Goal: Task Accomplishment & Management: Use online tool/utility

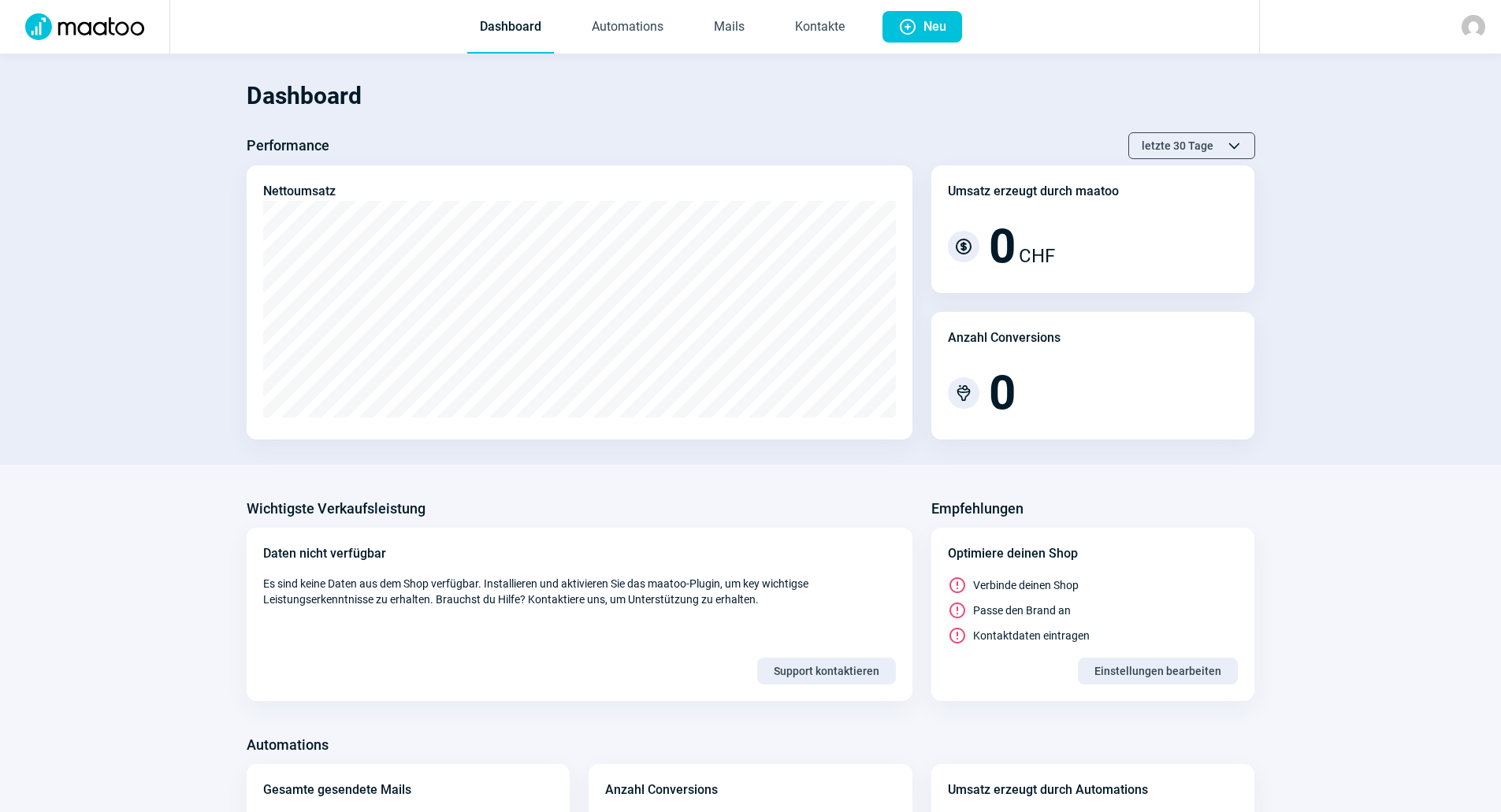
click at [687, 35] on span "Dashboard Automations Mails Kontakte" at bounding box center [662, 26] width 416 height 54
click at [716, 33] on link "Mails" at bounding box center [729, 27] width 56 height 52
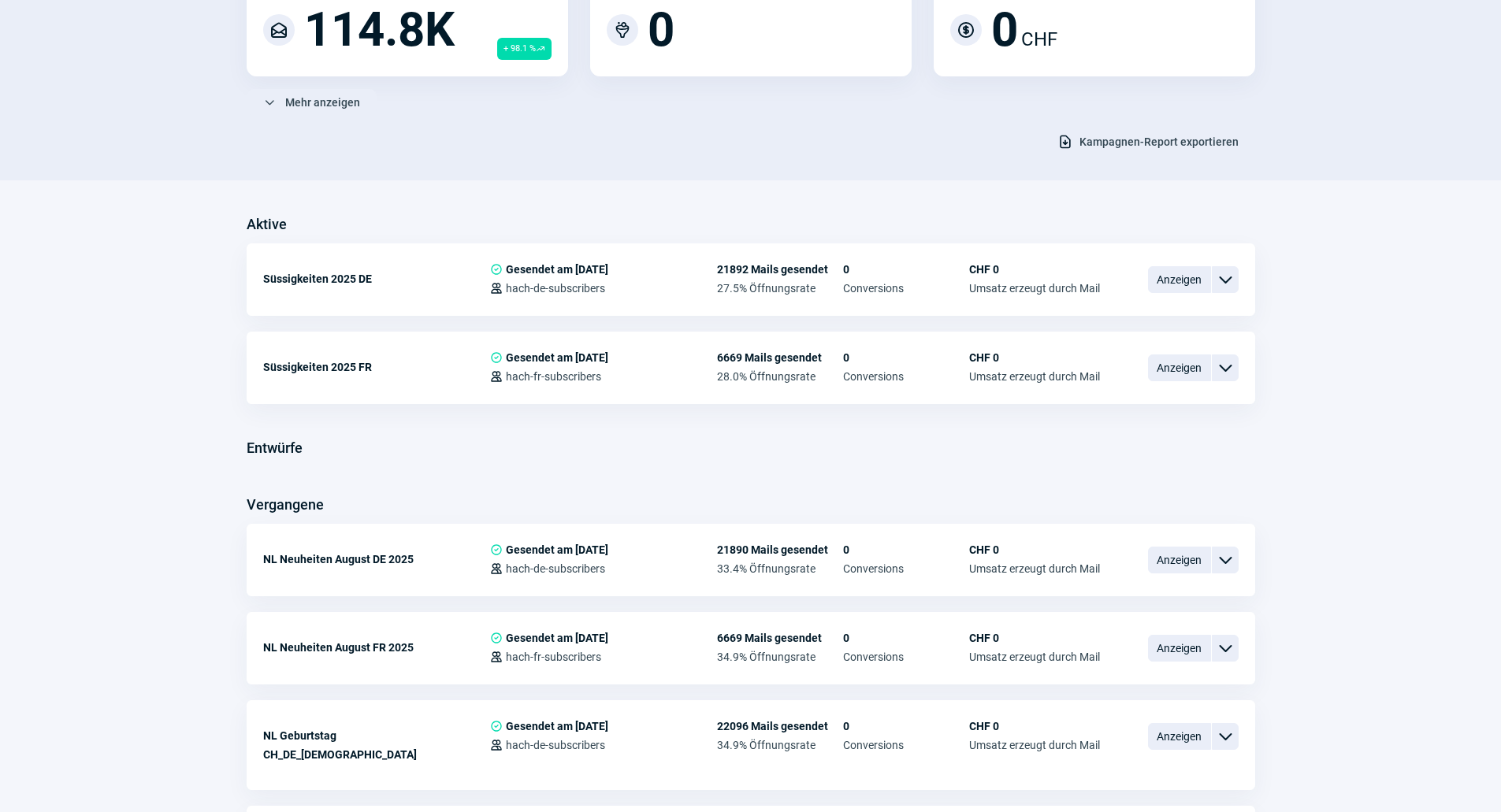
scroll to position [236, 0]
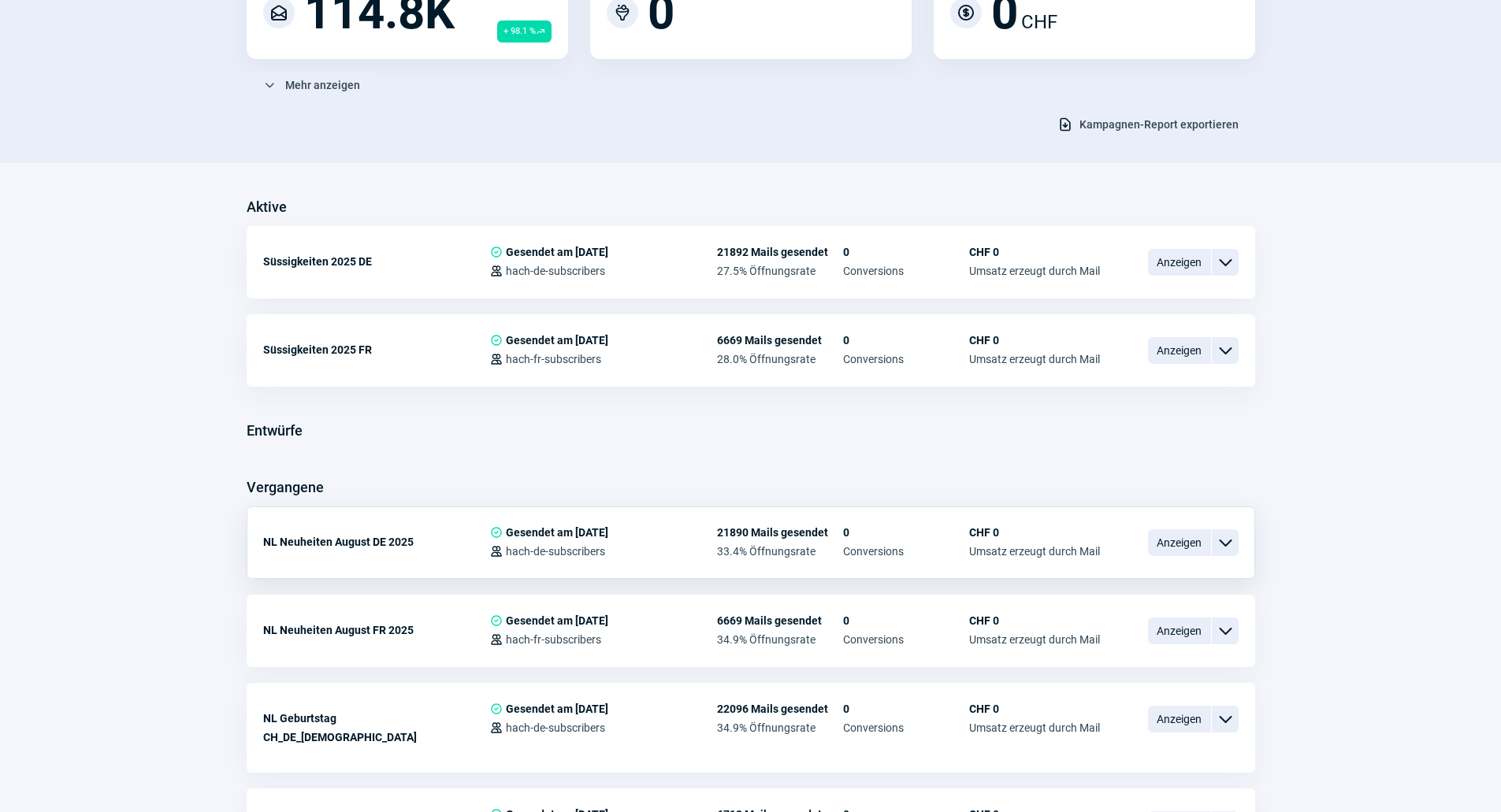
click at [1233, 552] on div "ChevronDown icon" at bounding box center [1225, 543] width 26 height 26
click at [1109, 641] on div "Kopieren" at bounding box center [1142, 636] width 189 height 28
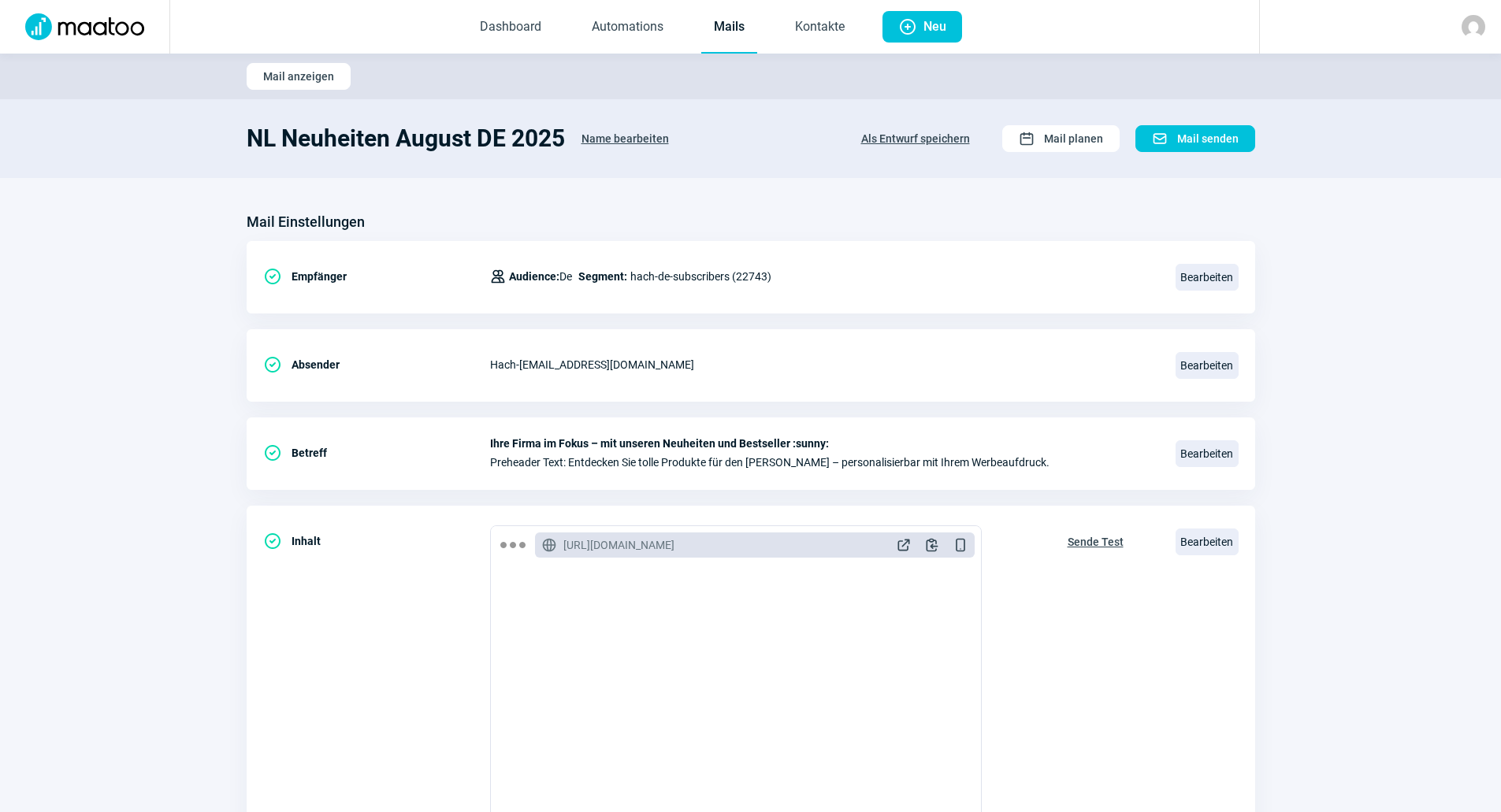
click at [605, 140] on span "Name bearbeiten" at bounding box center [625, 139] width 88 height 26
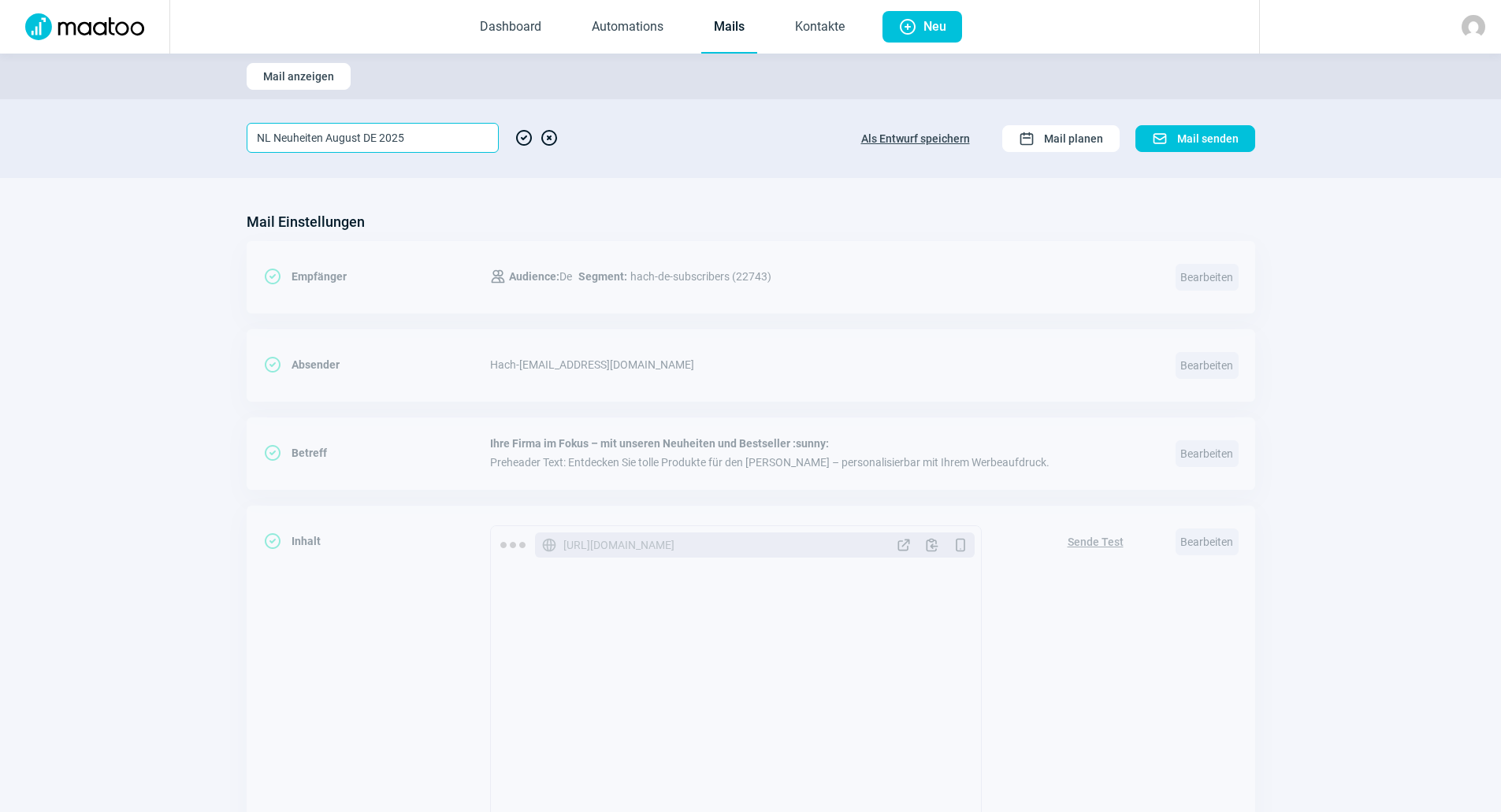
click at [337, 135] on input "NL Neuheiten August DE 2025" at bounding box center [372, 138] width 252 height 30
type input "NL Neuheiten September DE 2025"
click at [526, 137] on span "CheckCircle icon" at bounding box center [524, 138] width 19 height 30
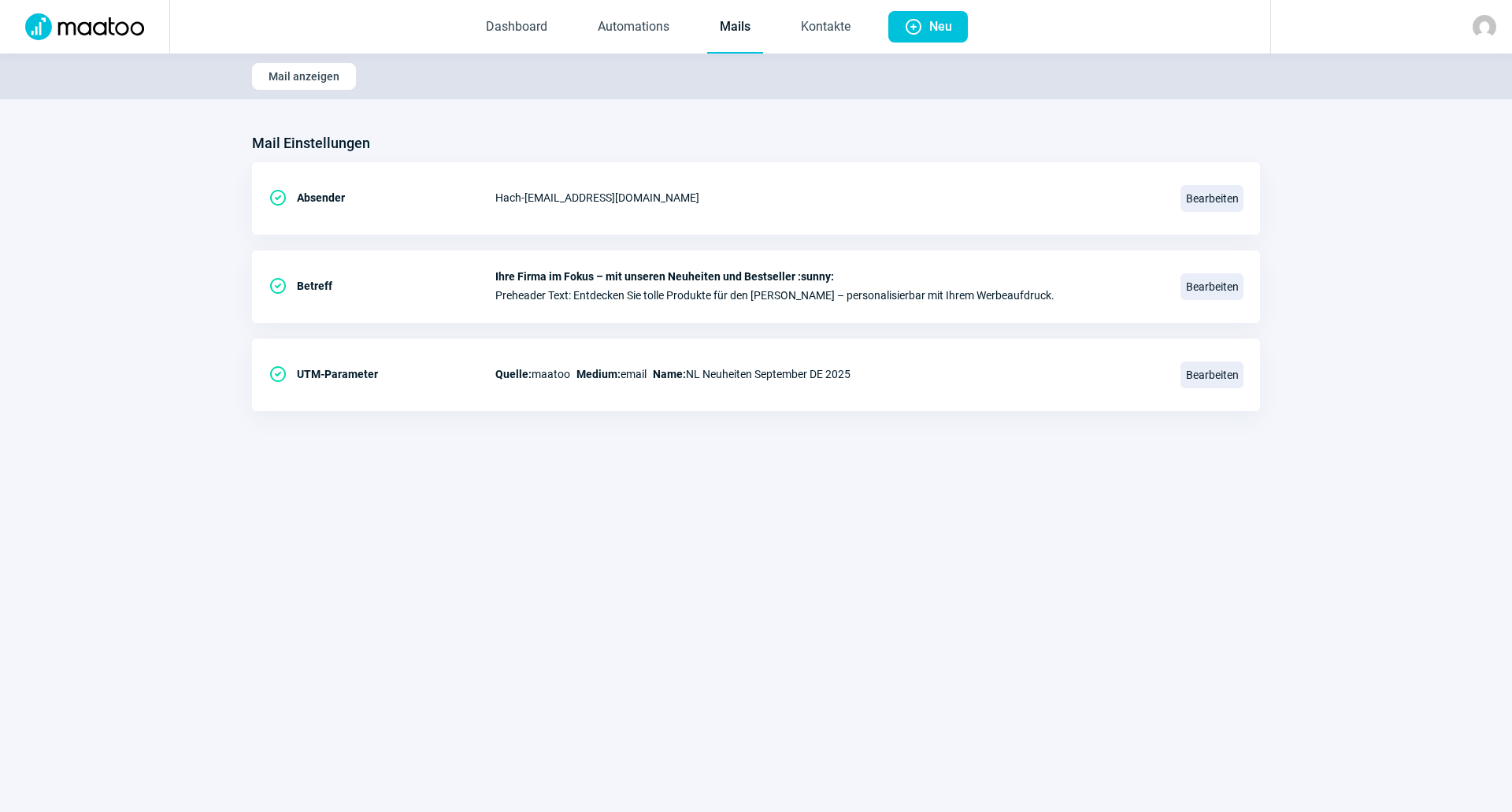
click at [735, 29] on link "Mails" at bounding box center [735, 27] width 56 height 52
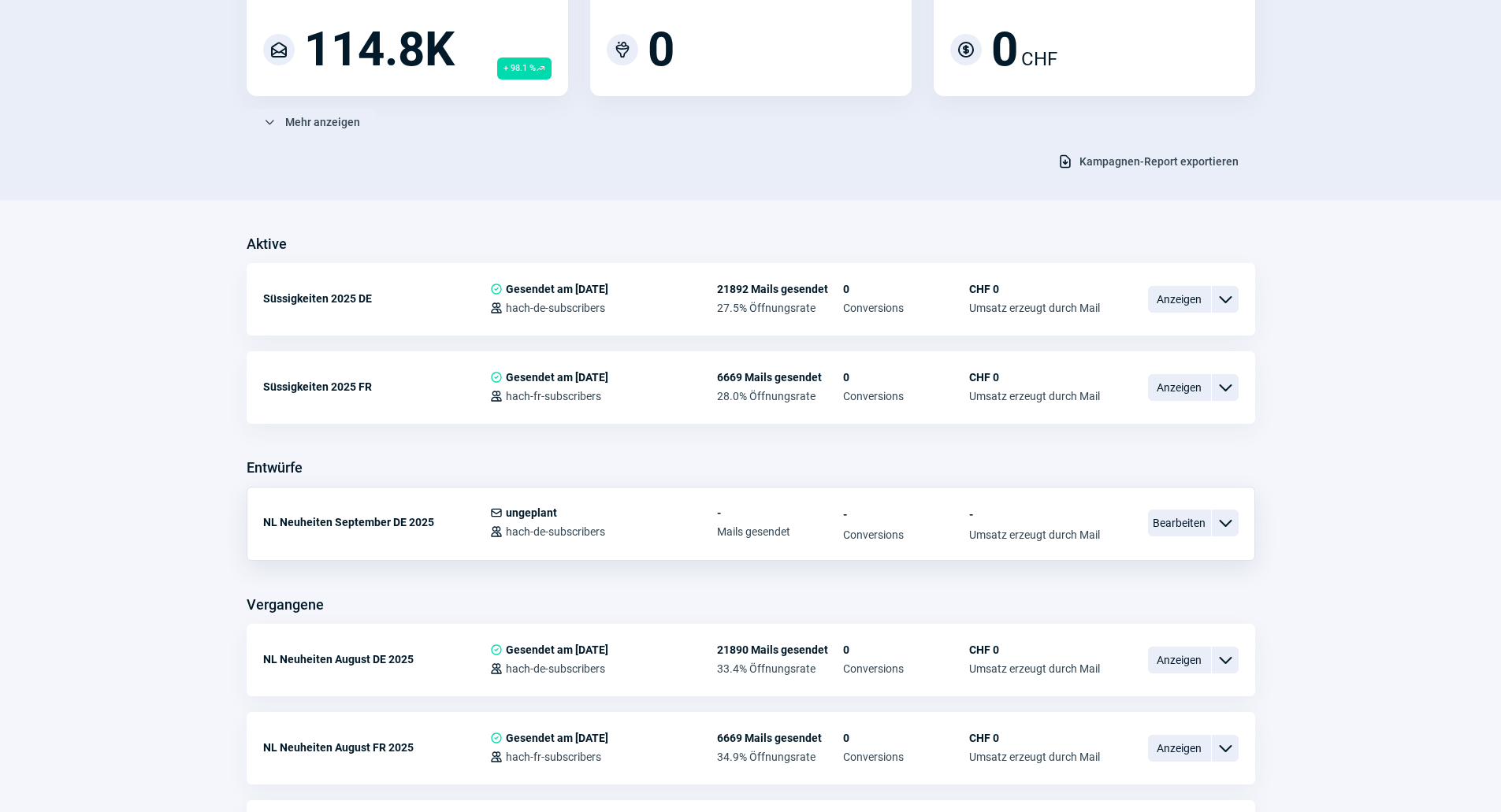
scroll to position [315, 0]
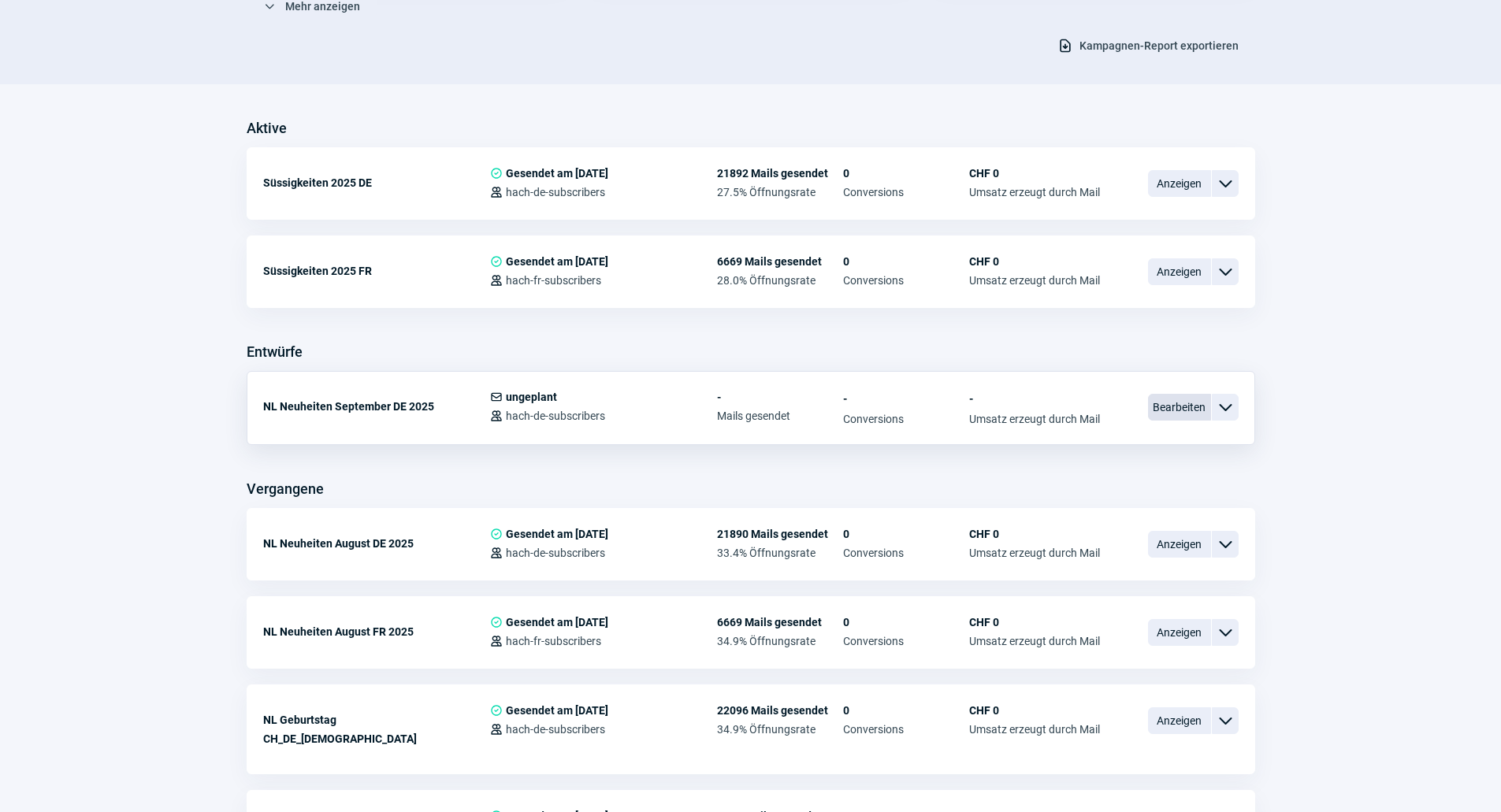
click at [1181, 400] on span "Bearbeiten" at bounding box center [1179, 407] width 63 height 26
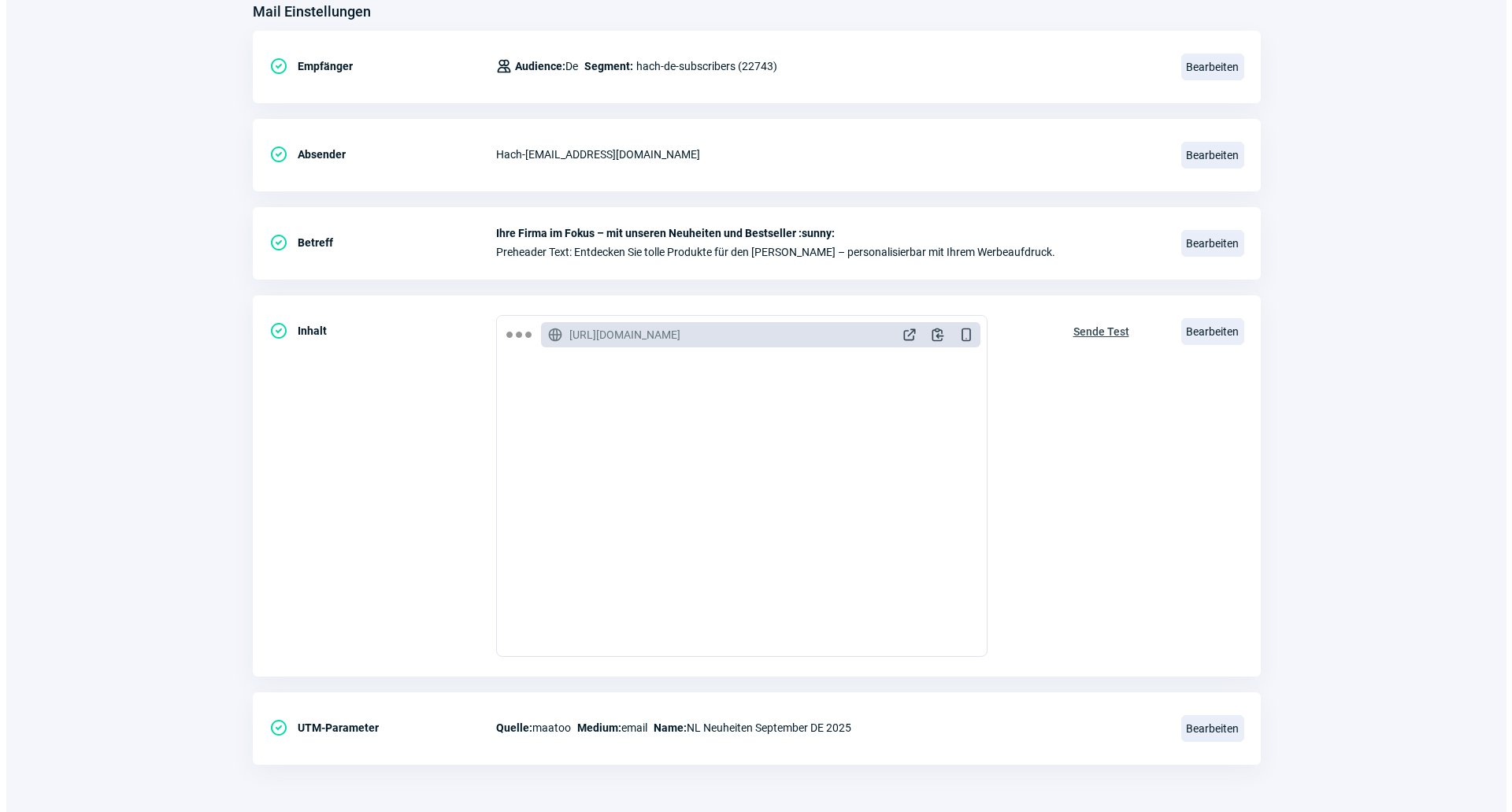
scroll to position [472, 0]
click at [897, 338] on span "ExternalLink icon" at bounding box center [903, 335] width 16 height 16
click at [1200, 337] on span "Bearbeiten" at bounding box center [1206, 331] width 63 height 26
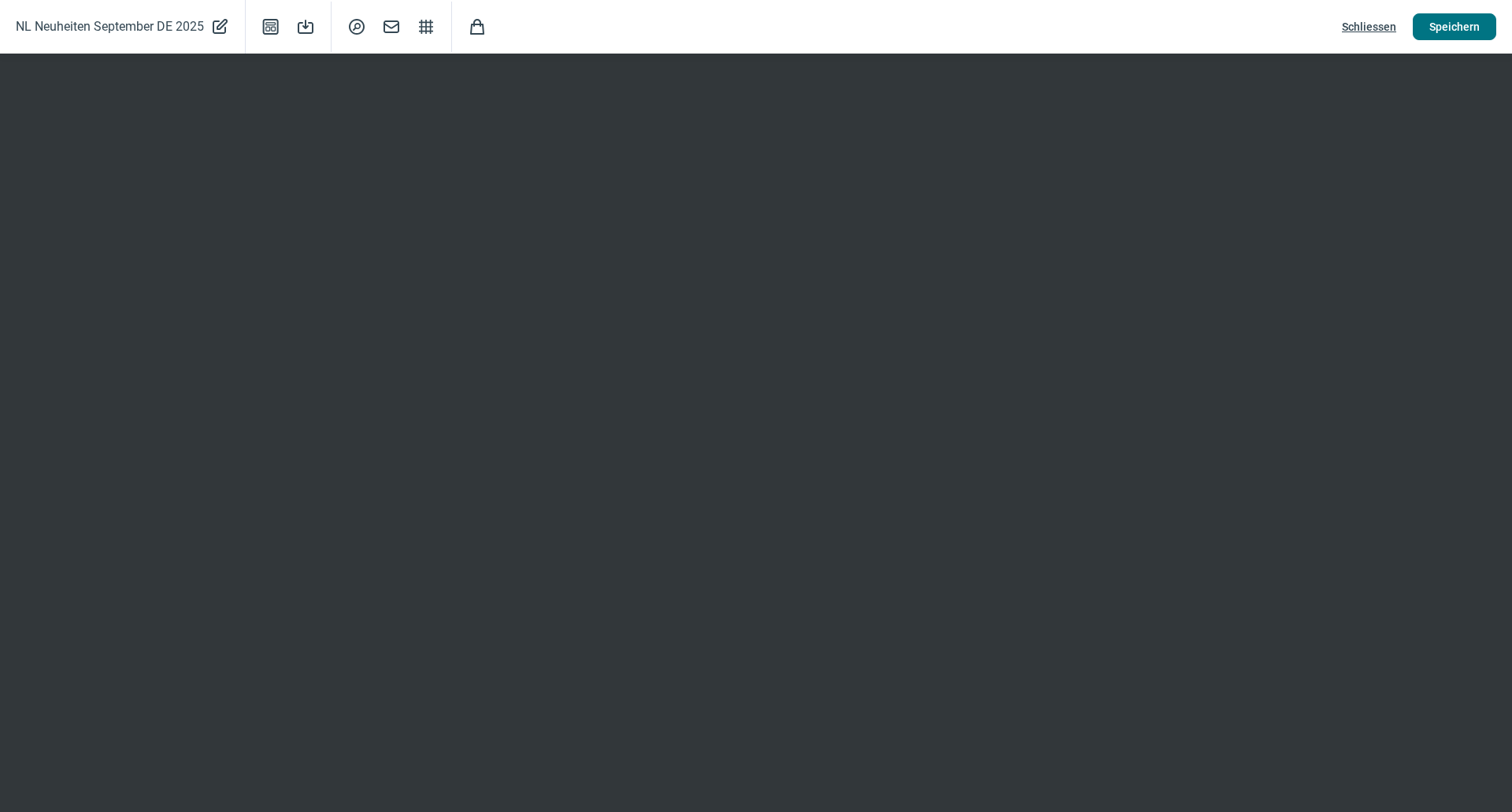
click at [1448, 31] on span "Speichern" at bounding box center [1454, 26] width 50 height 26
click at [1359, 30] on span "Schliessen" at bounding box center [1369, 26] width 55 height 26
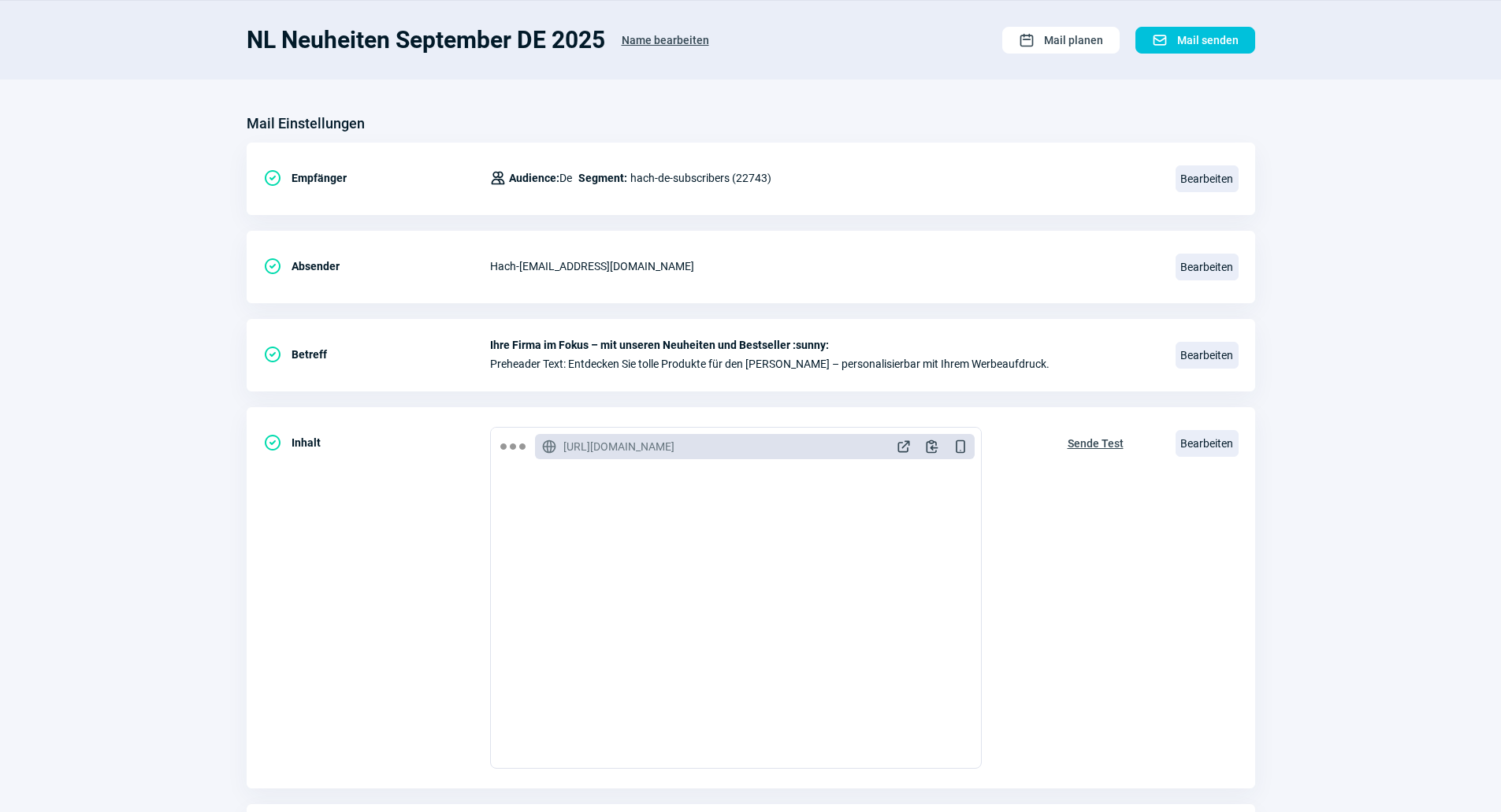
scroll to position [0, 0]
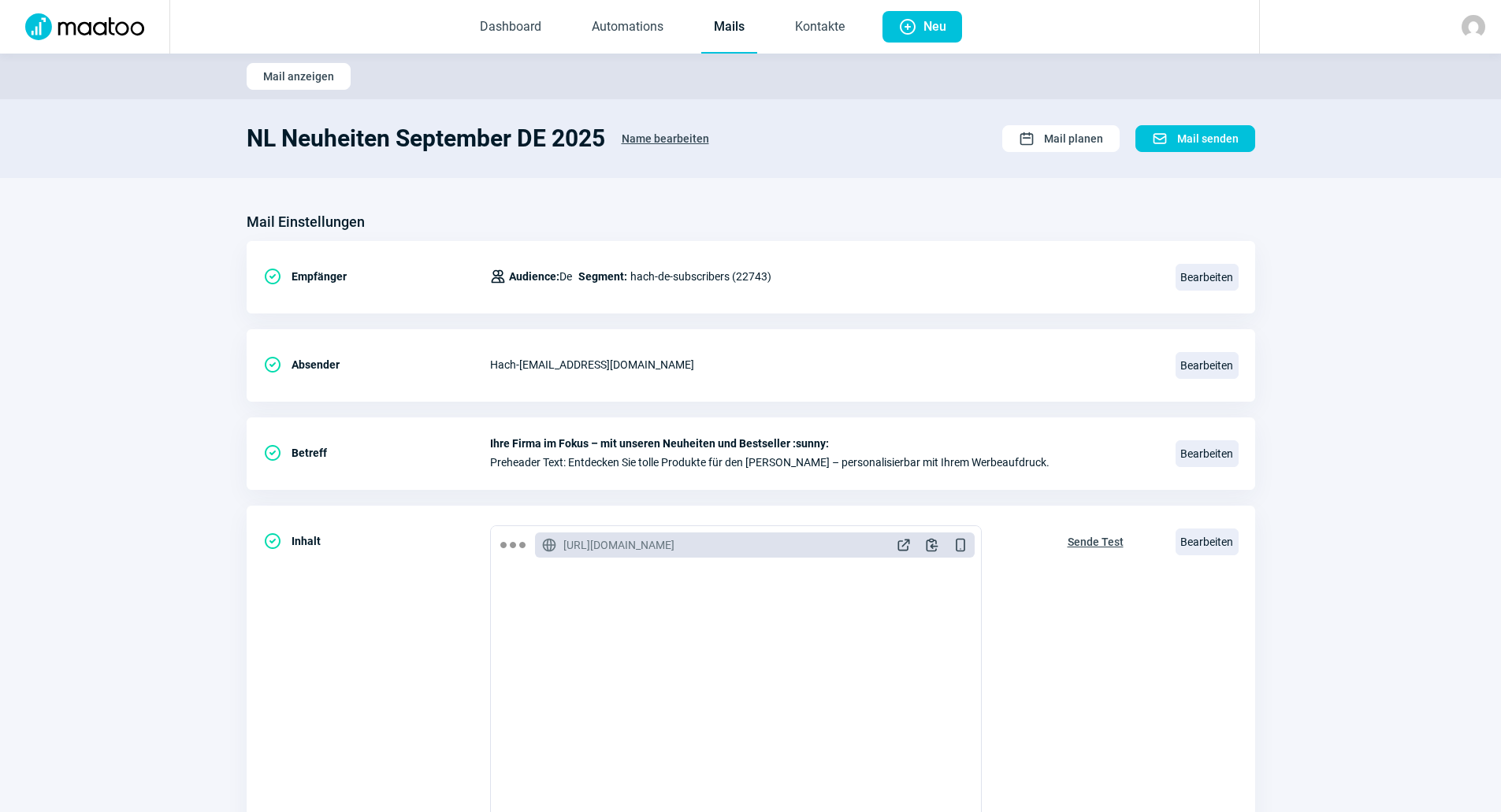
click at [743, 40] on link "Mails" at bounding box center [729, 27] width 56 height 52
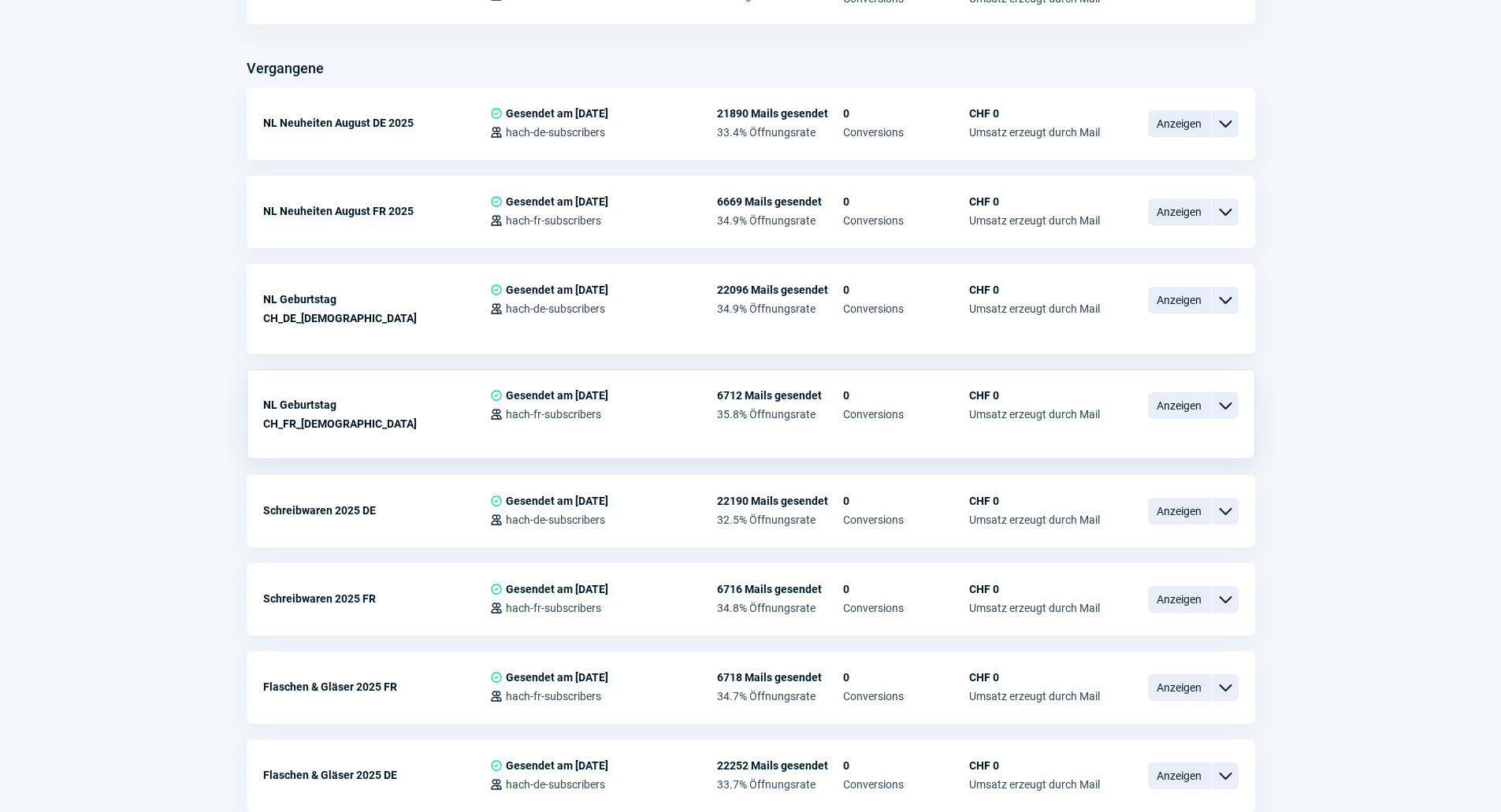
scroll to position [1103, 0]
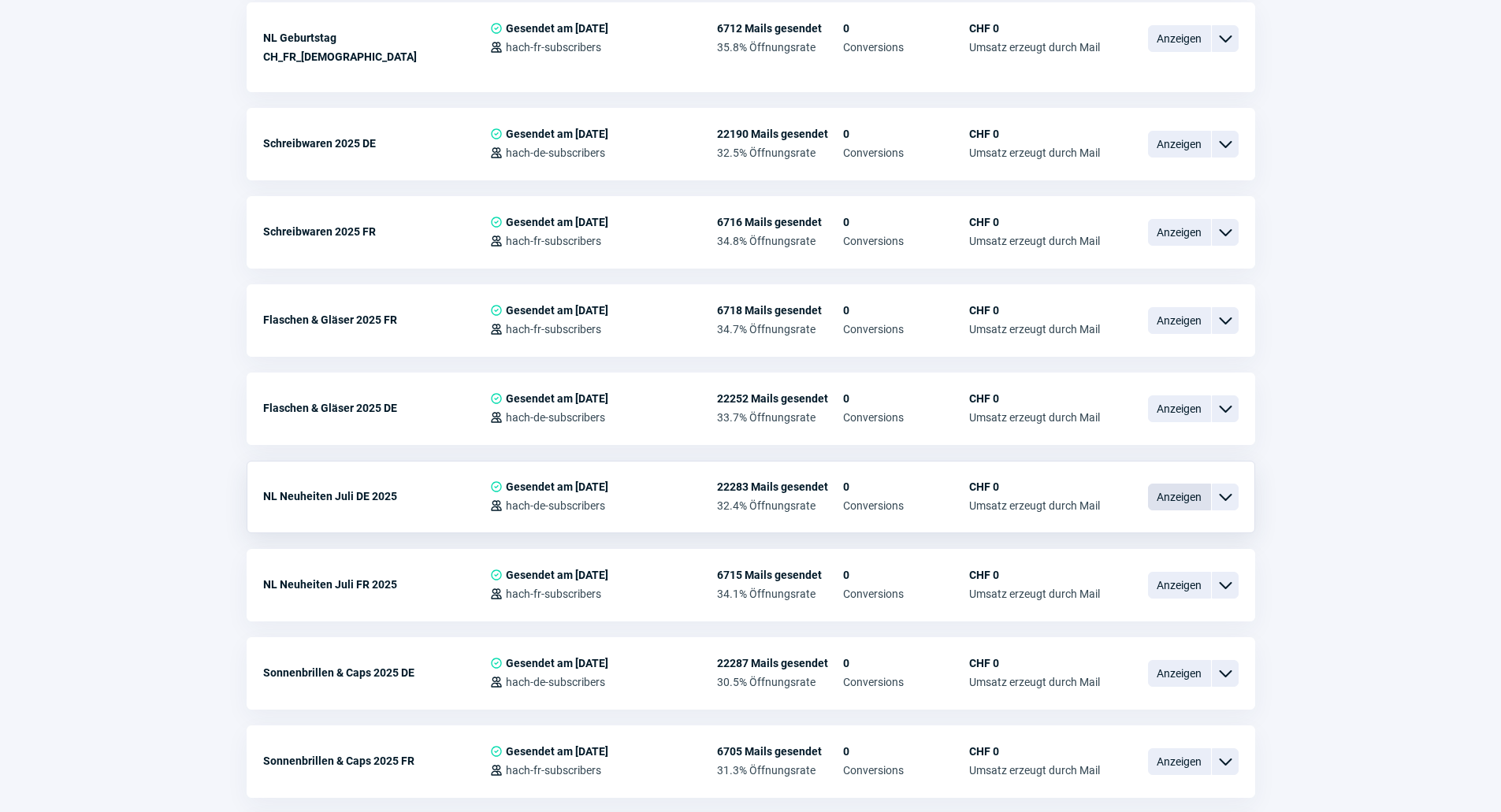
click at [1181, 483] on span "Anzeigen" at bounding box center [1179, 496] width 63 height 26
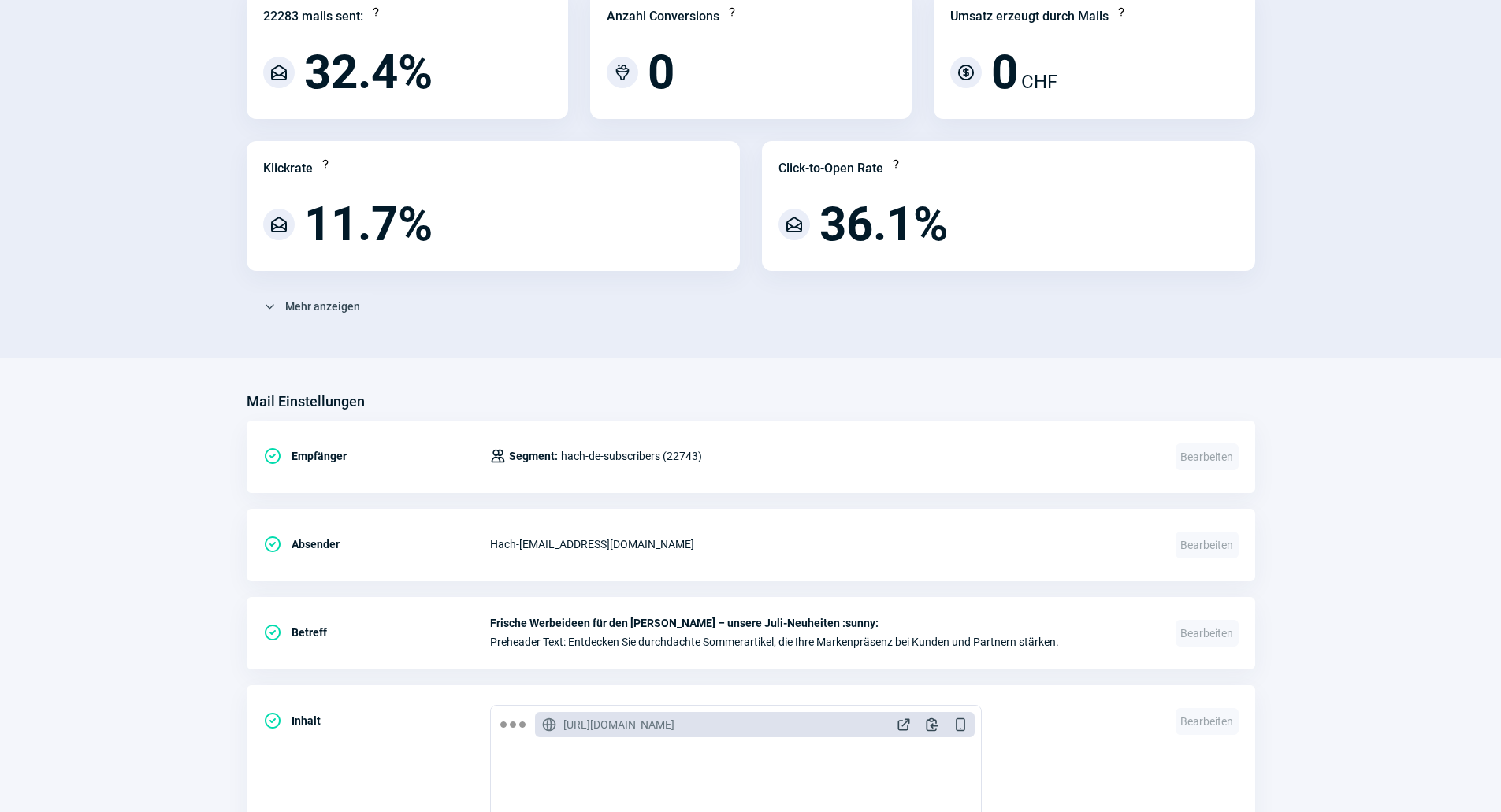
scroll to position [472, 0]
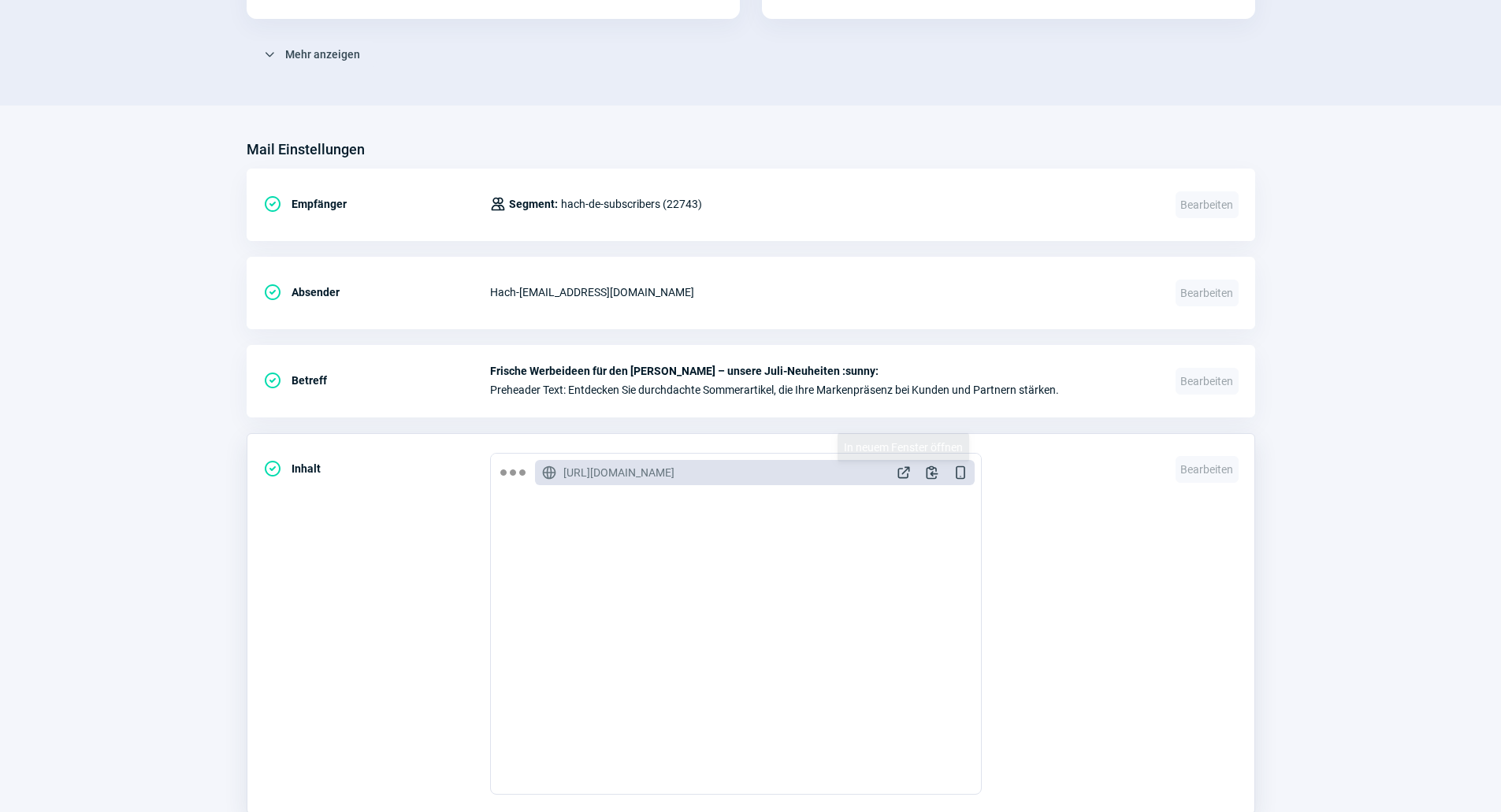
click at [902, 475] on span "ExternalLink icon" at bounding box center [903, 472] width 16 height 16
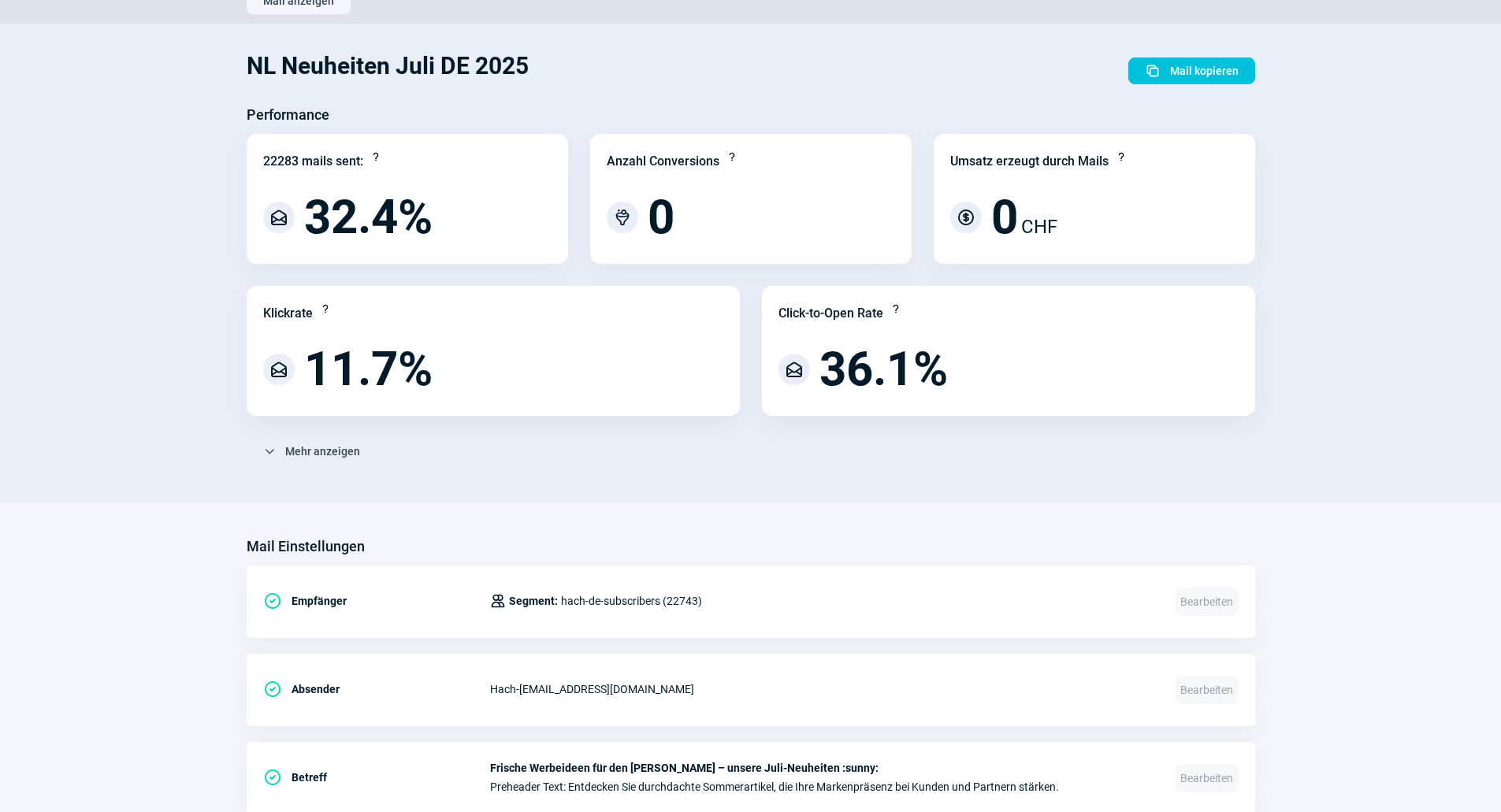
scroll to position [0, 0]
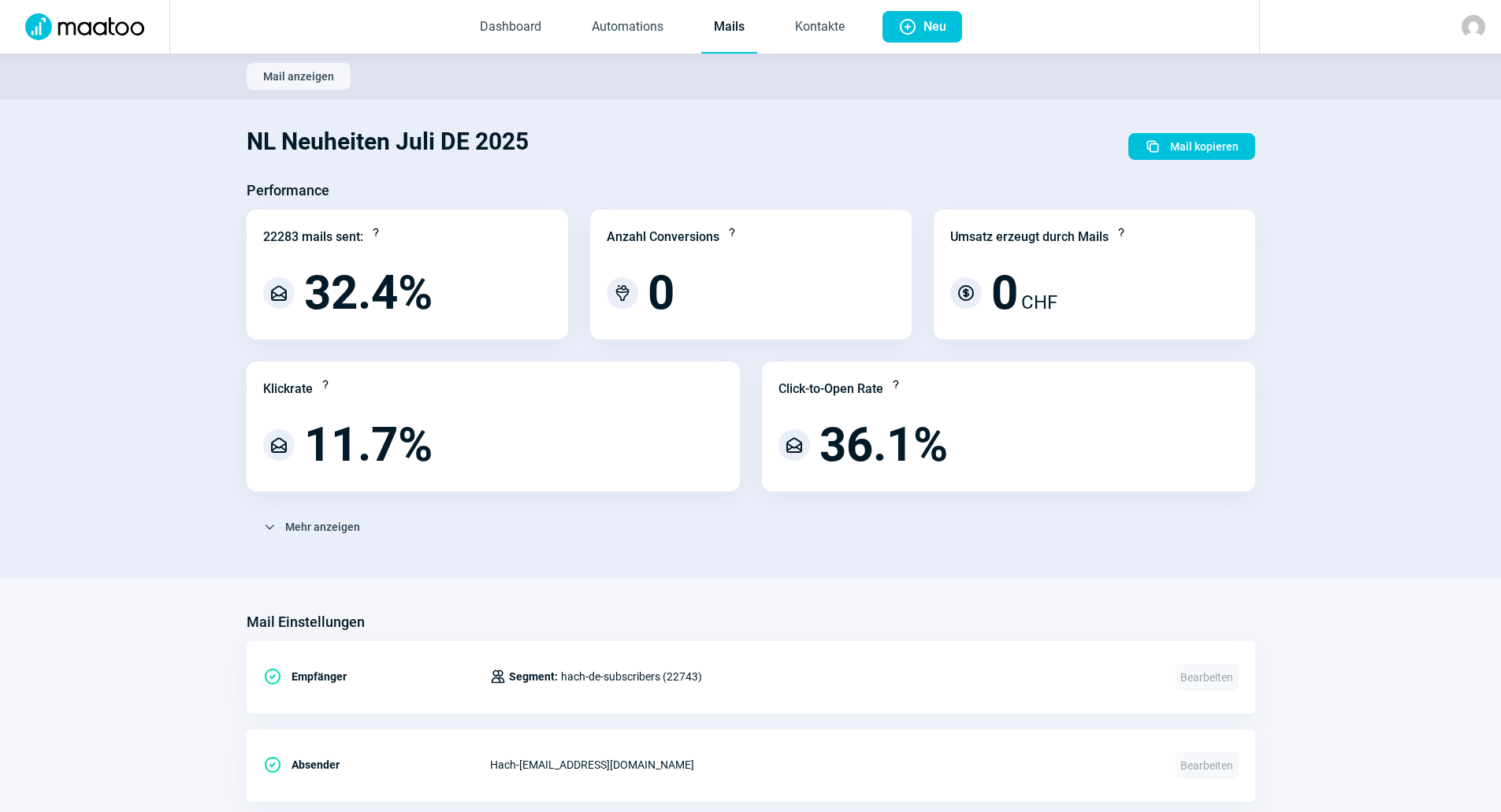
click at [743, 22] on link "Mails" at bounding box center [729, 27] width 56 height 52
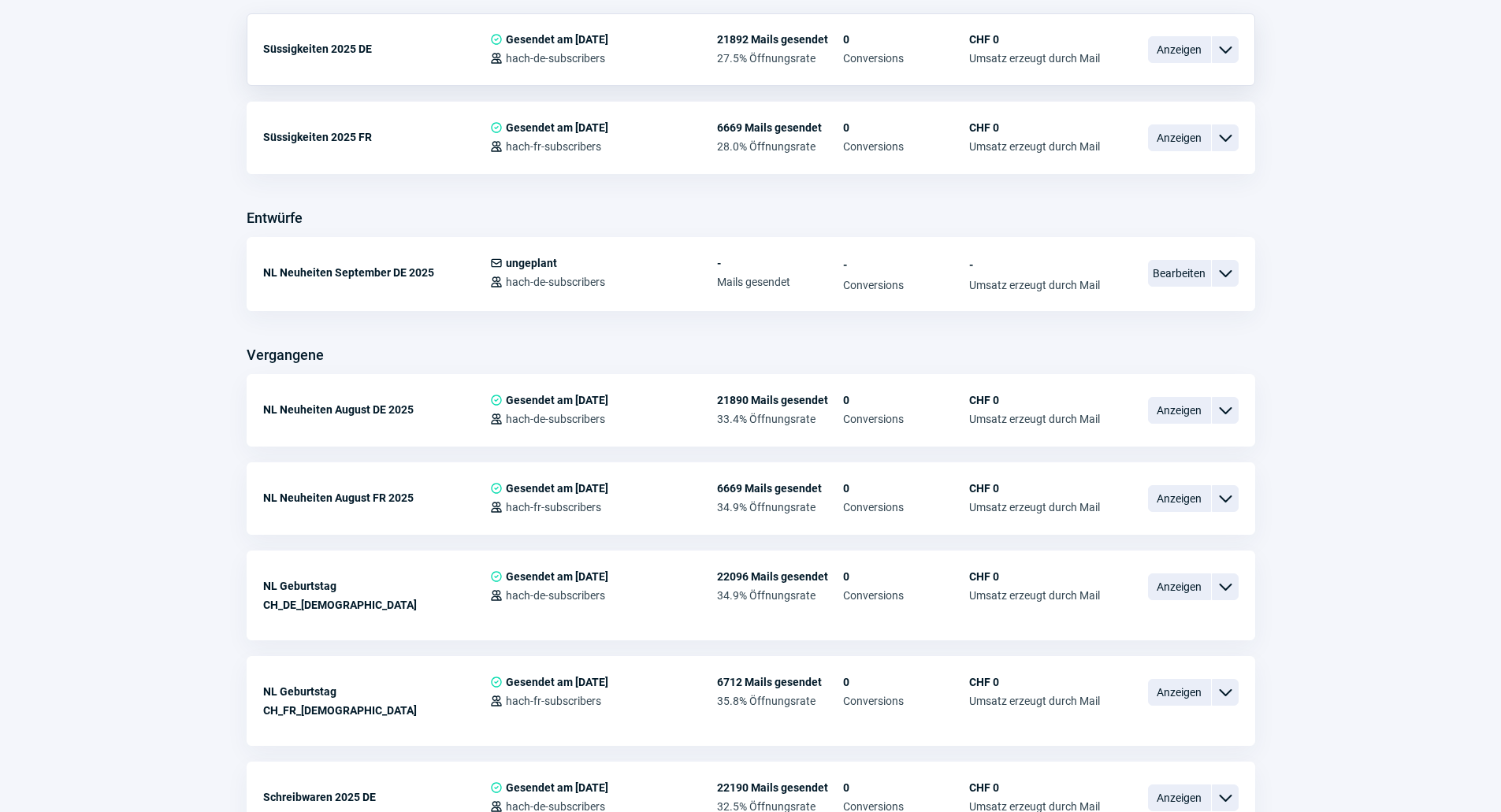
scroll to position [472, 0]
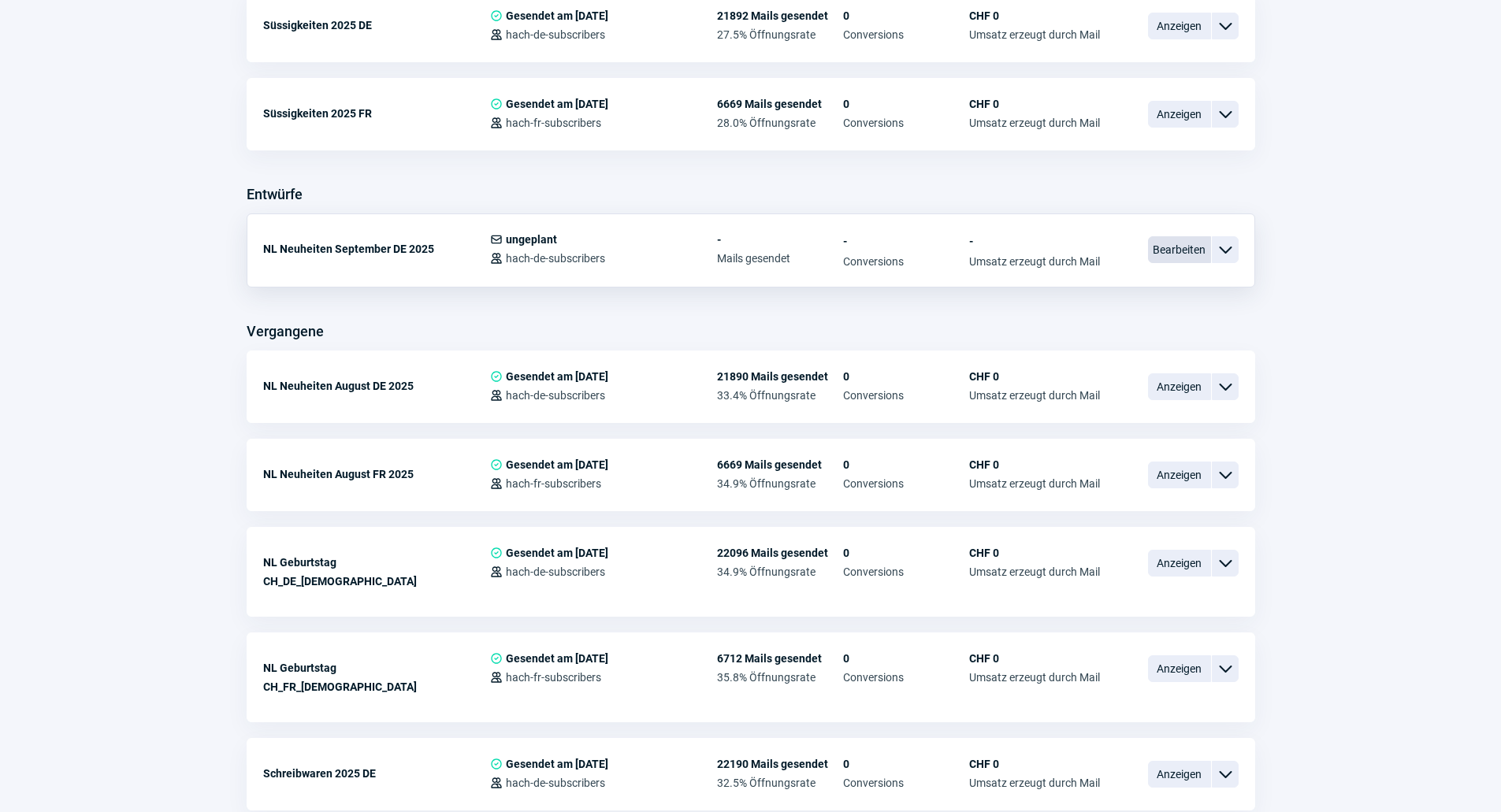
click at [1155, 255] on span "Bearbeiten" at bounding box center [1179, 249] width 63 height 26
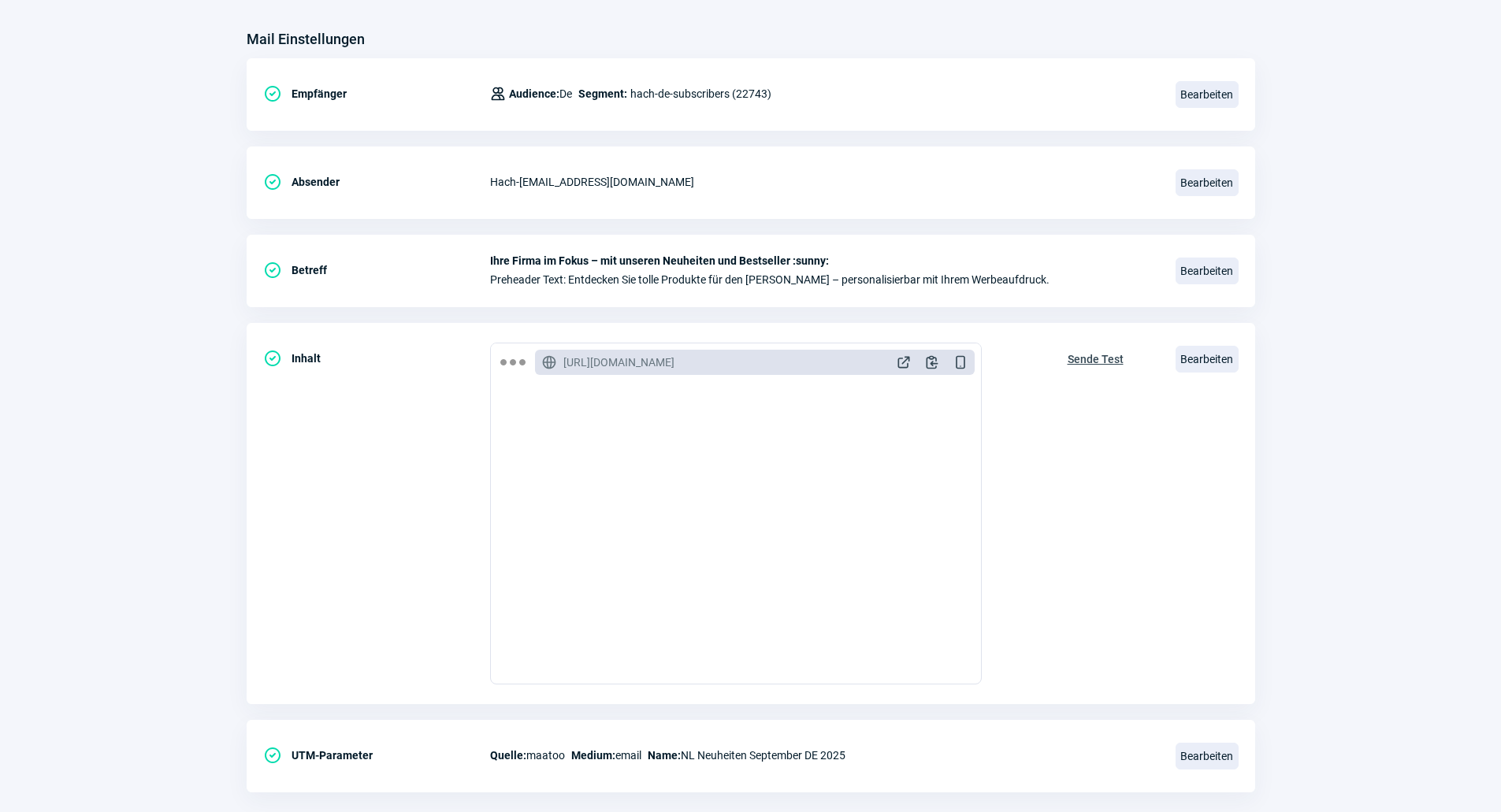
scroll to position [211, 0]
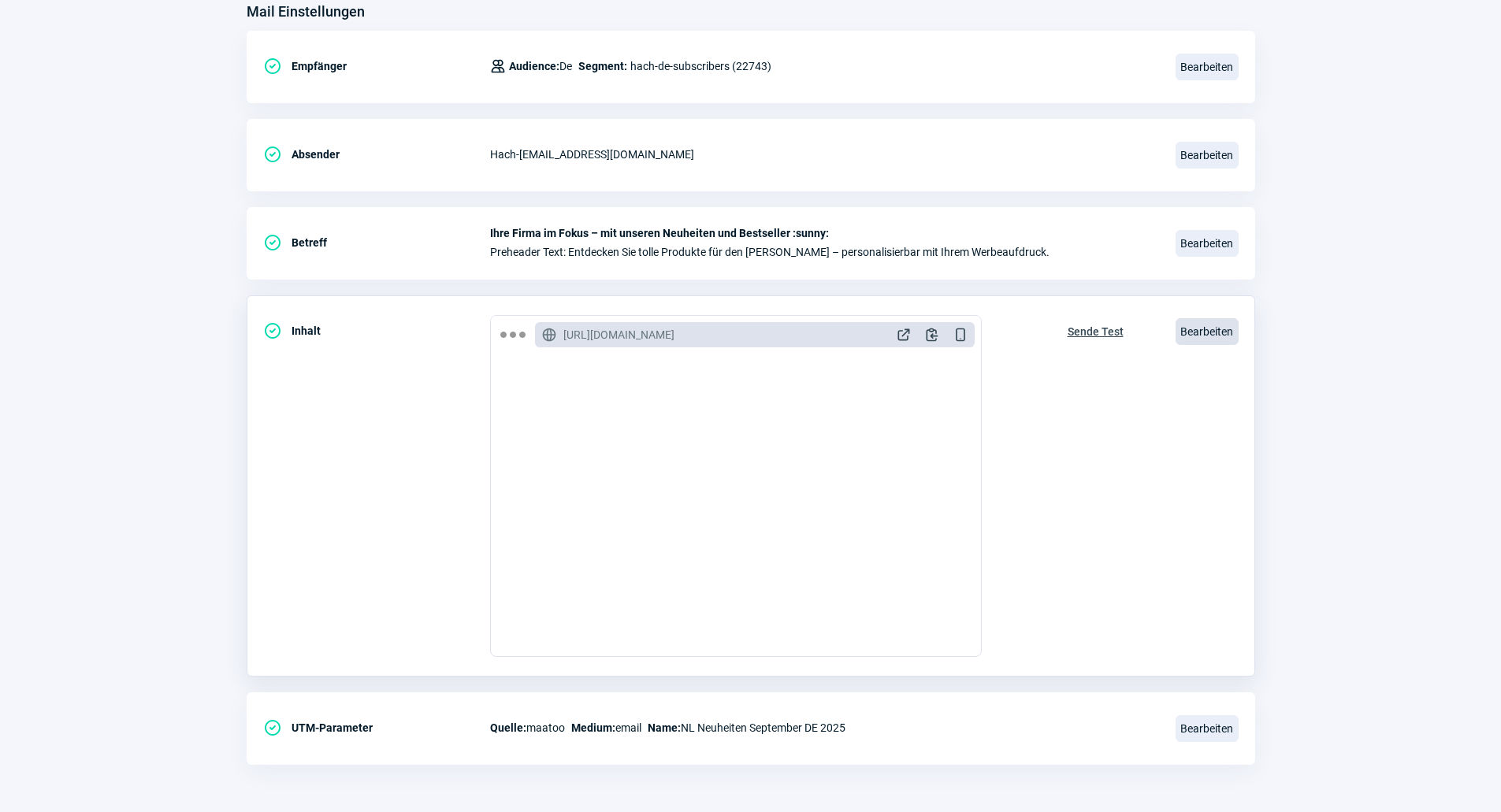
click at [1187, 331] on span "Bearbeiten" at bounding box center [1207, 331] width 63 height 26
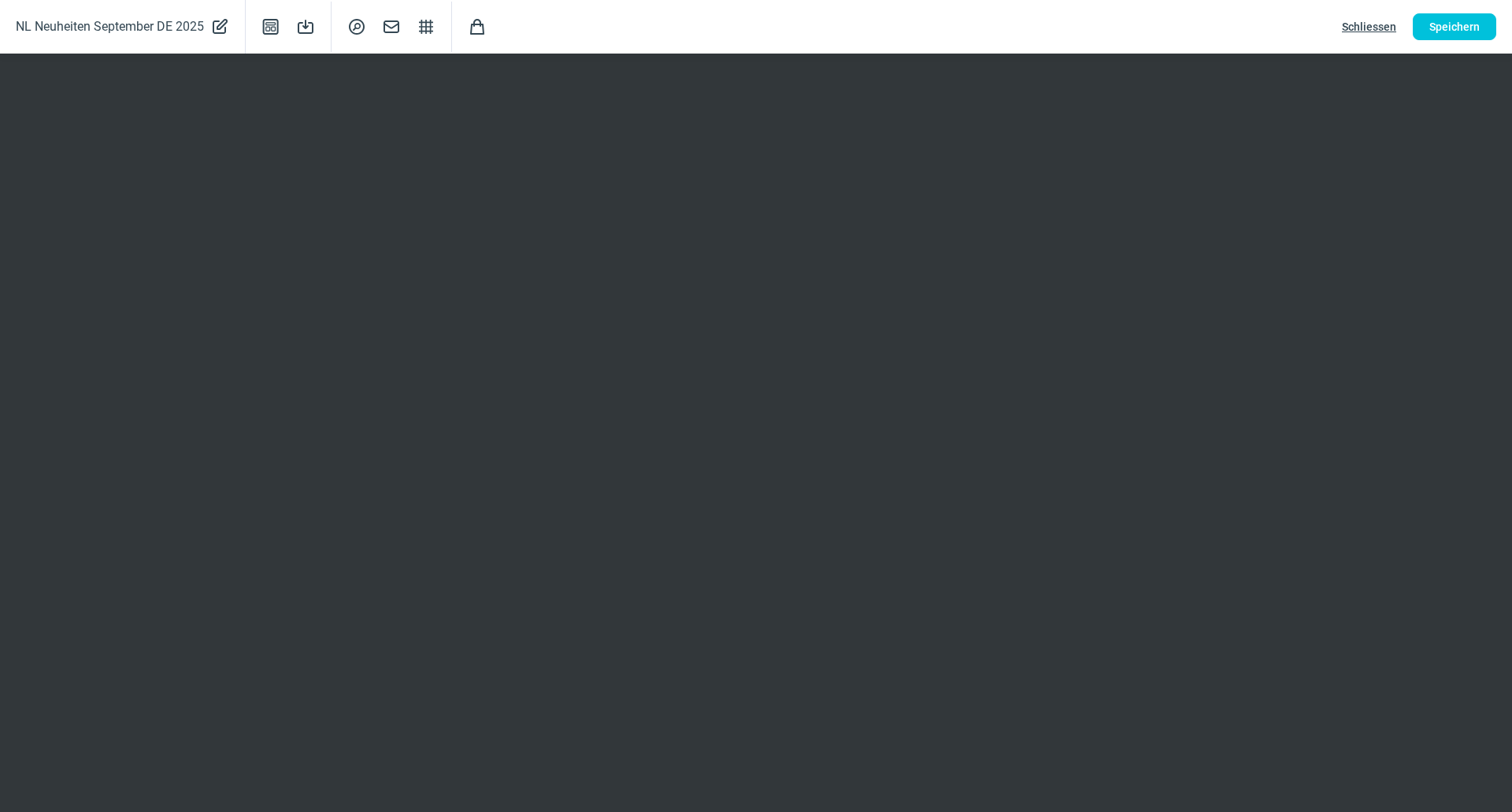
click at [1374, 22] on span "Schliessen" at bounding box center [1369, 26] width 55 height 26
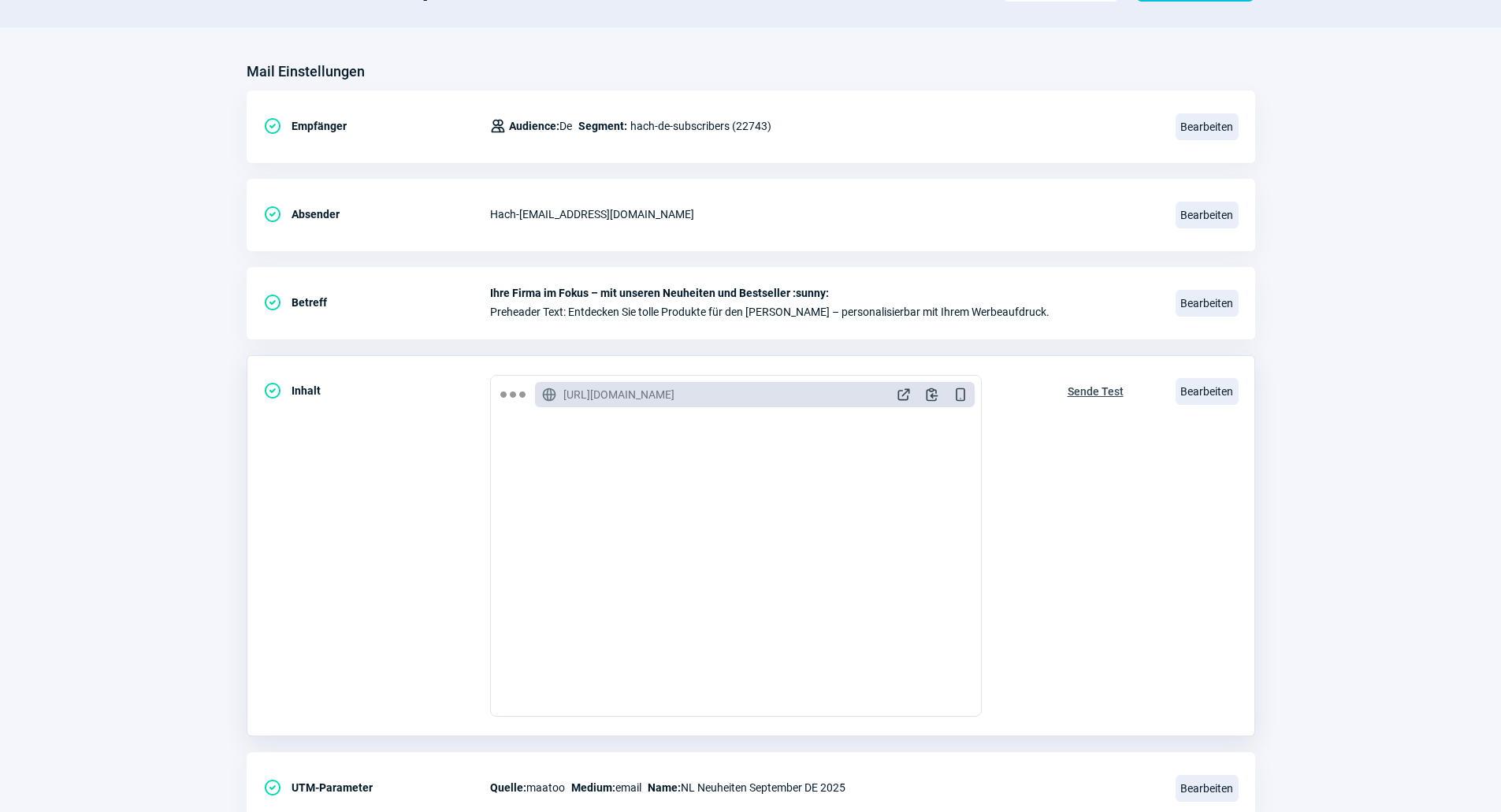
scroll to position [53, 0]
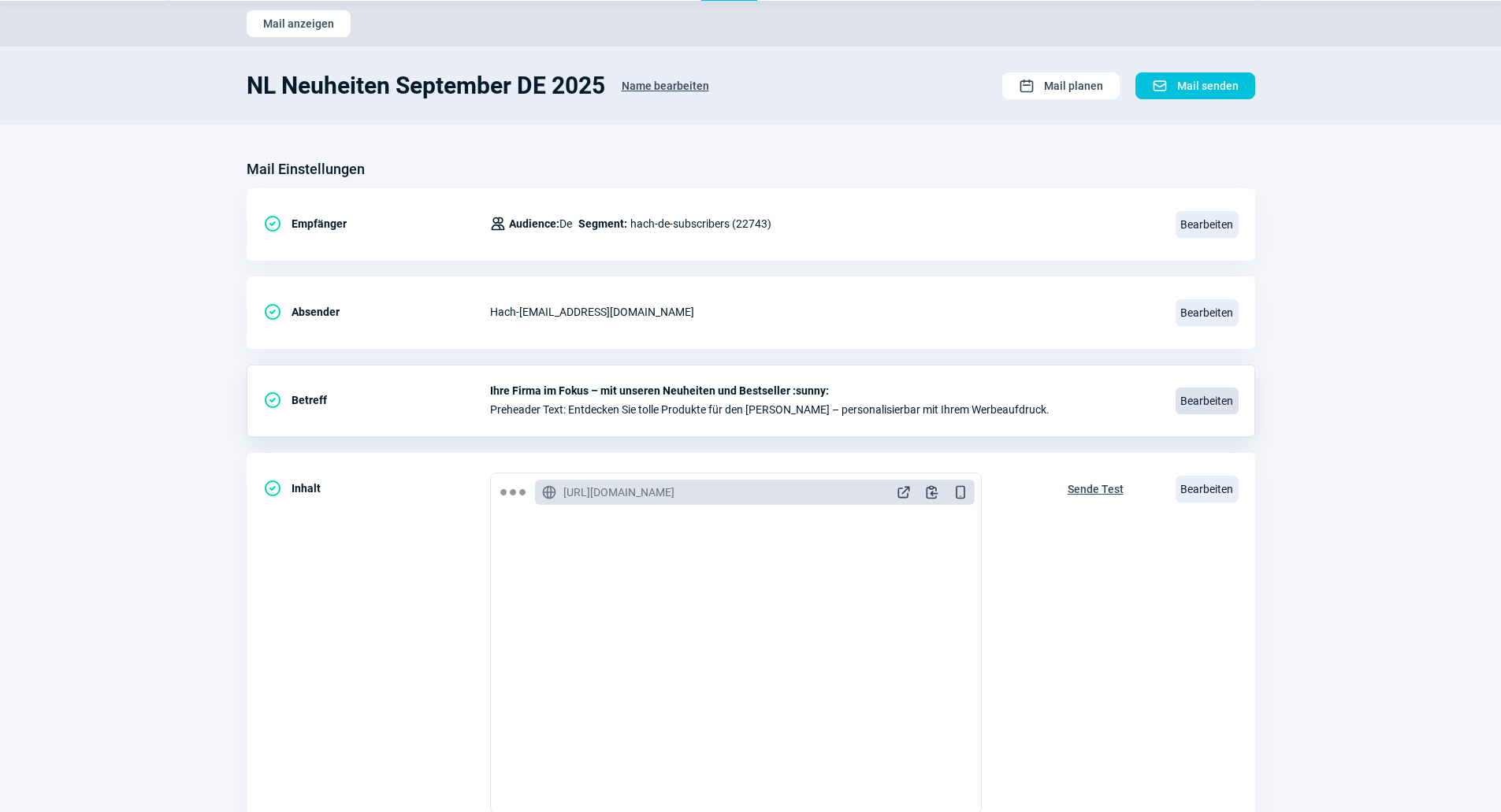
click at [1209, 391] on span "Bearbeiten" at bounding box center [1207, 401] width 63 height 26
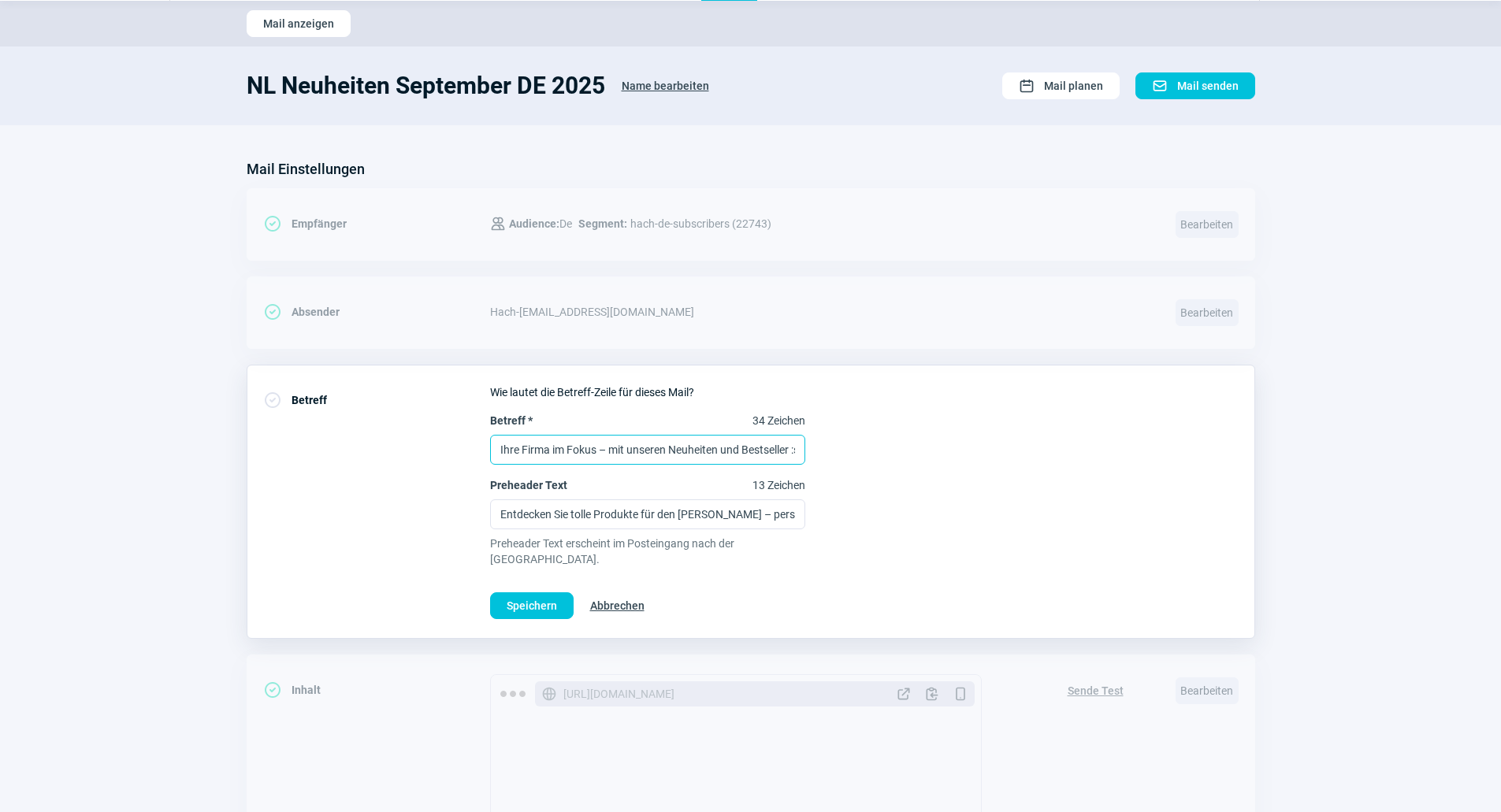
click at [591, 449] on input "Ihre Firma im Fokus – mit unseren Neuheiten und Bestseller :sunny:" at bounding box center [647, 449] width 315 height 30
click at [591, 455] on input "Ihre Firma im Fokus – mit unseren Neuheiten und Bestseller :sunny:" at bounding box center [647, 449] width 315 height 30
paste input "Logo im Rampenlicht: Unsere September-Neuheiten"
click at [627, 448] on input "Ihr Logo im Rampenlicht: Unsere September-Neuheiten" at bounding box center [647, 449] width 315 height 30
click at [739, 449] on input "Ihr Logo im Rampenlicht mit unseren September-Neuheiten" at bounding box center [647, 449] width 315 height 30
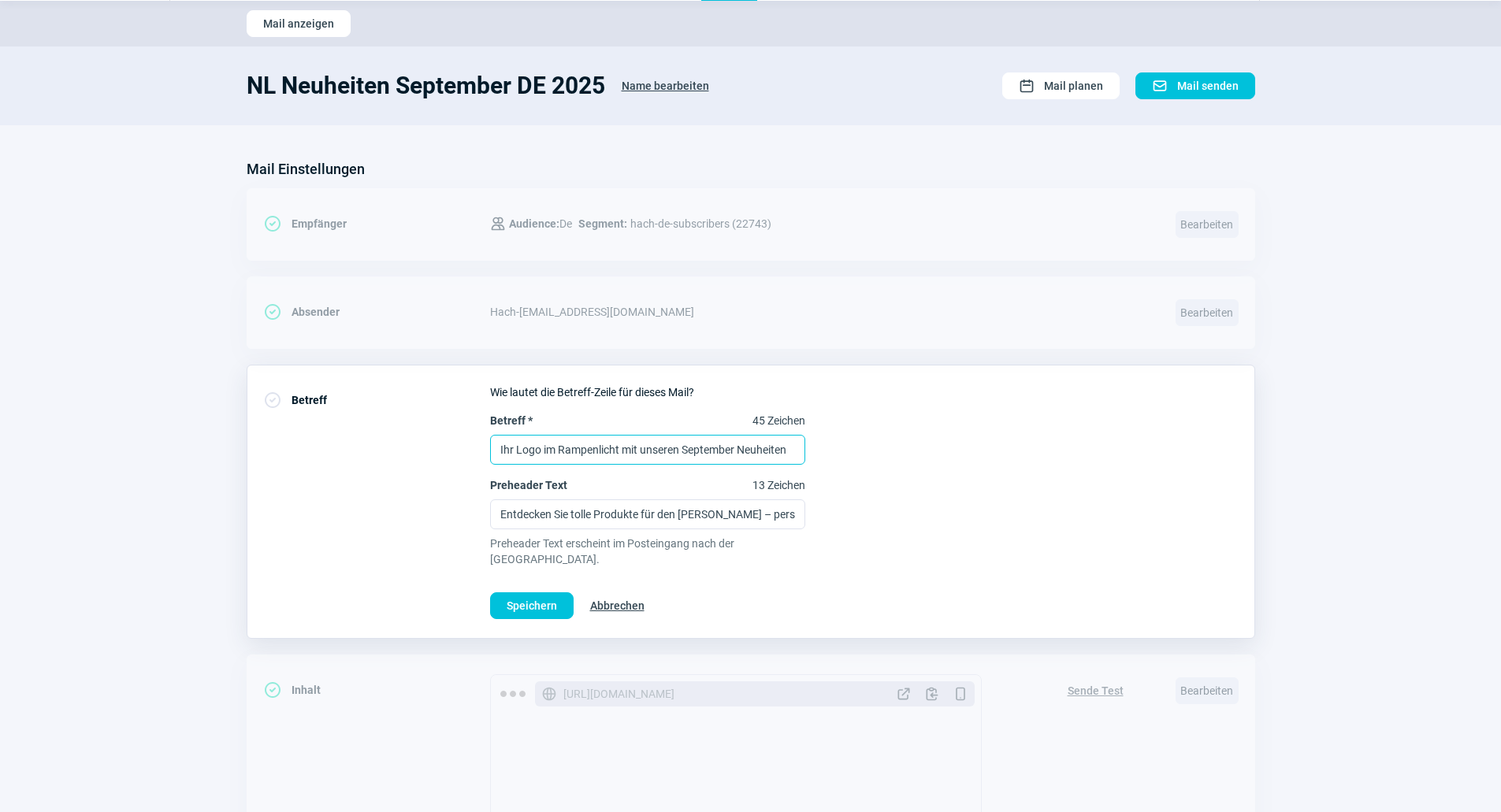
type input "Ihr Logo im Rampenlicht mit unseren September Neuheiten"
click at [560, 592] on button "Speichern" at bounding box center [531, 605] width 83 height 26
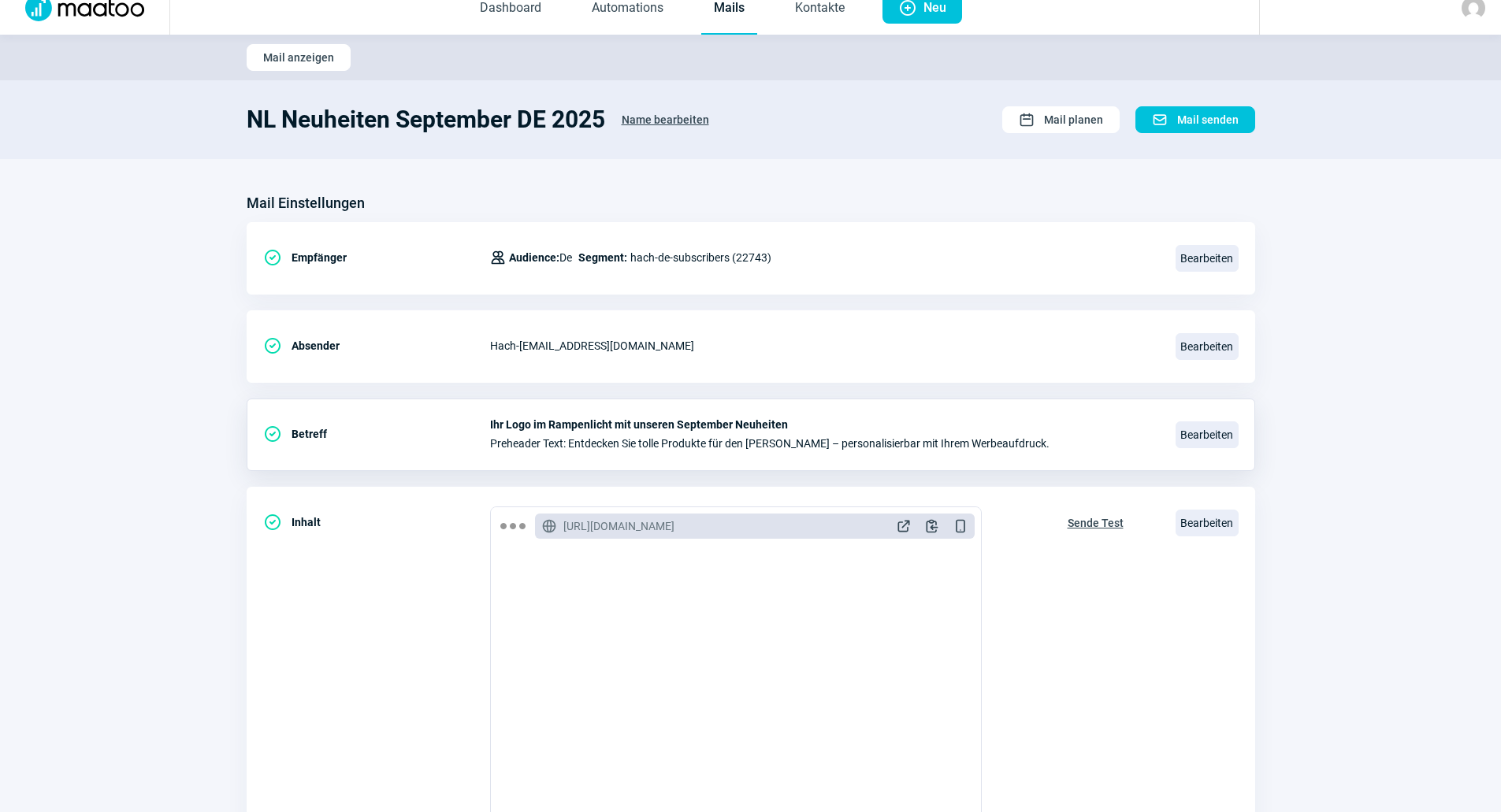
scroll to position [0, 0]
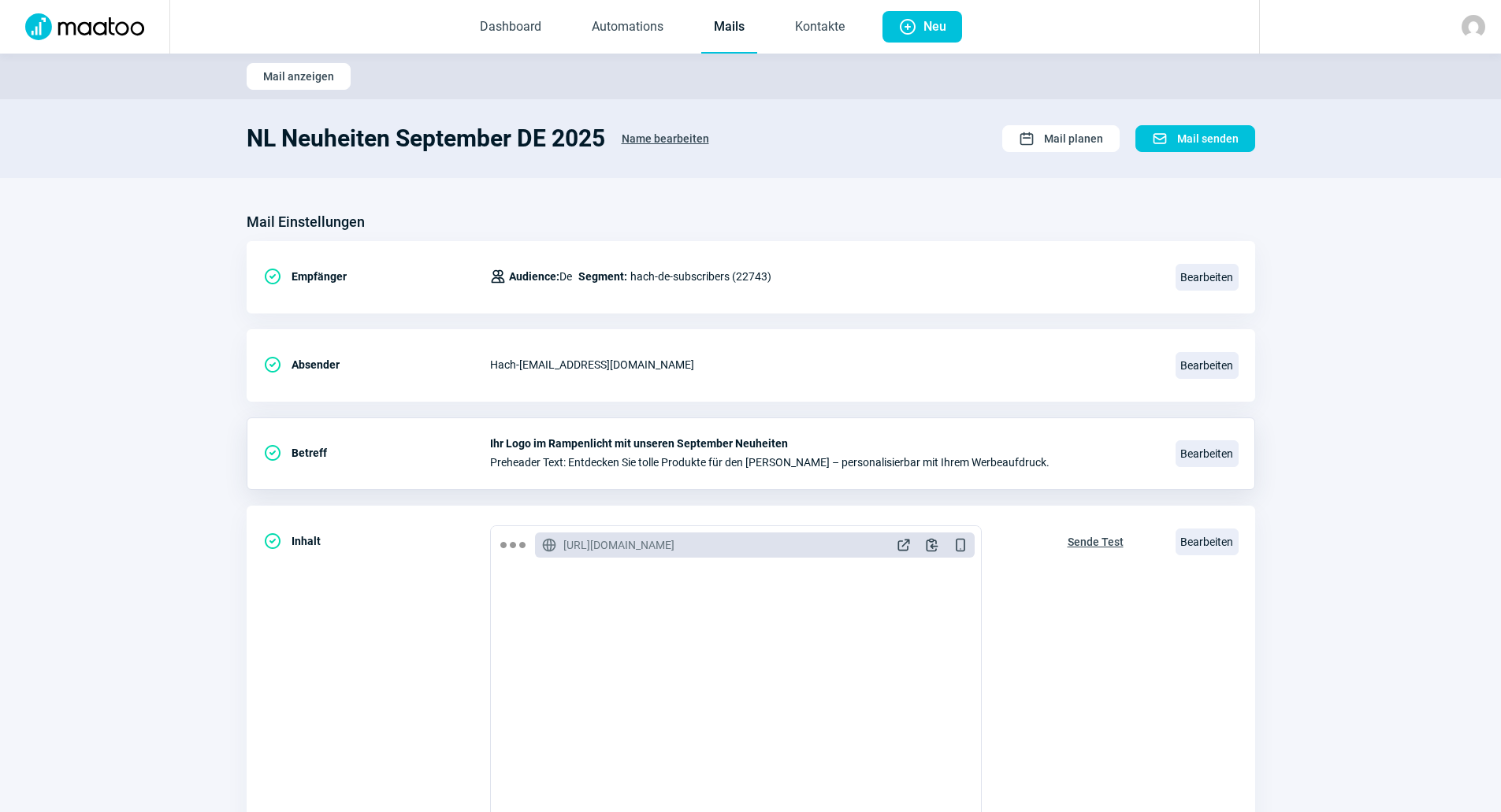
click at [727, 21] on link "Mails" at bounding box center [729, 27] width 56 height 52
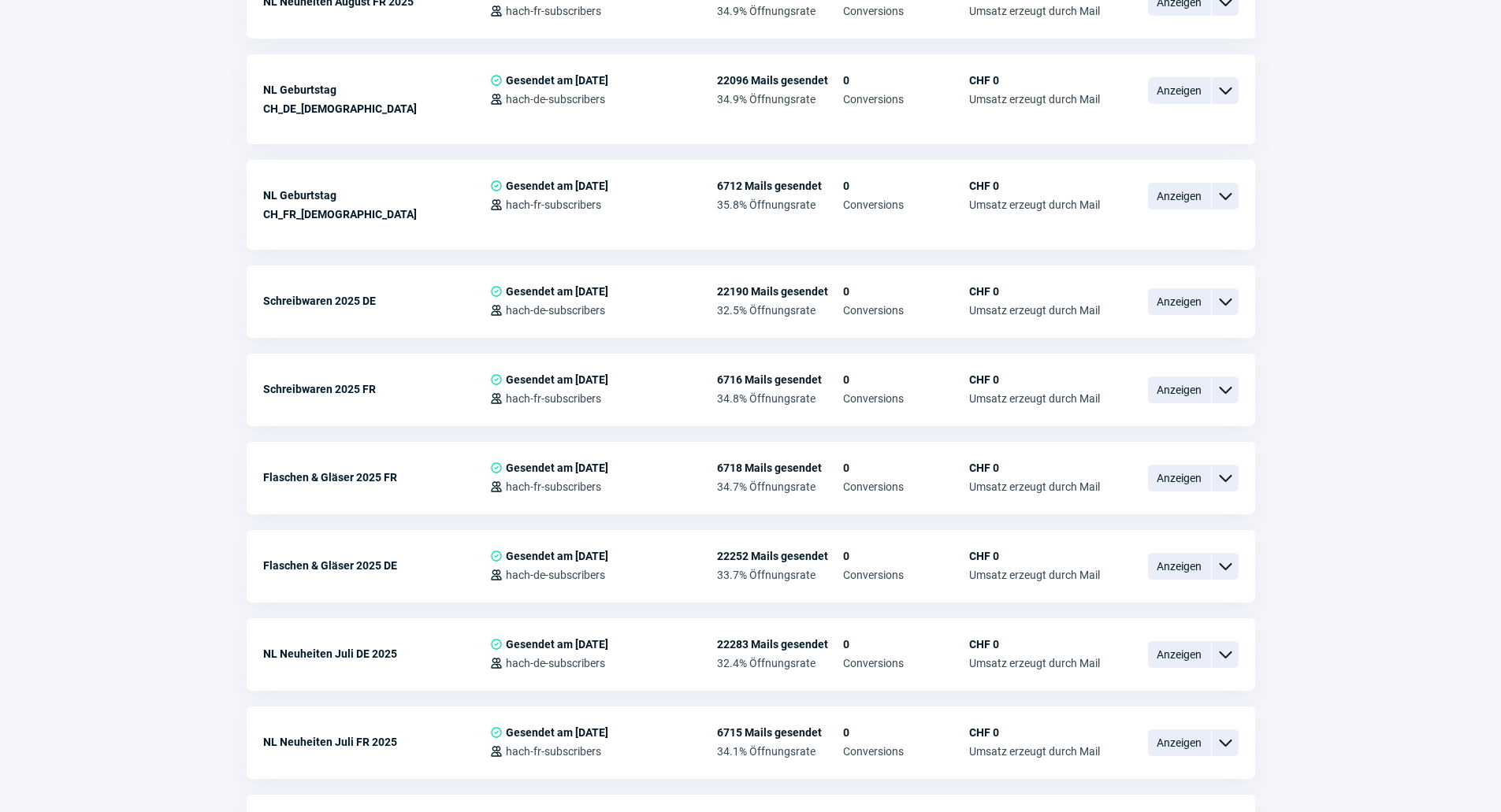
scroll to position [1339, 0]
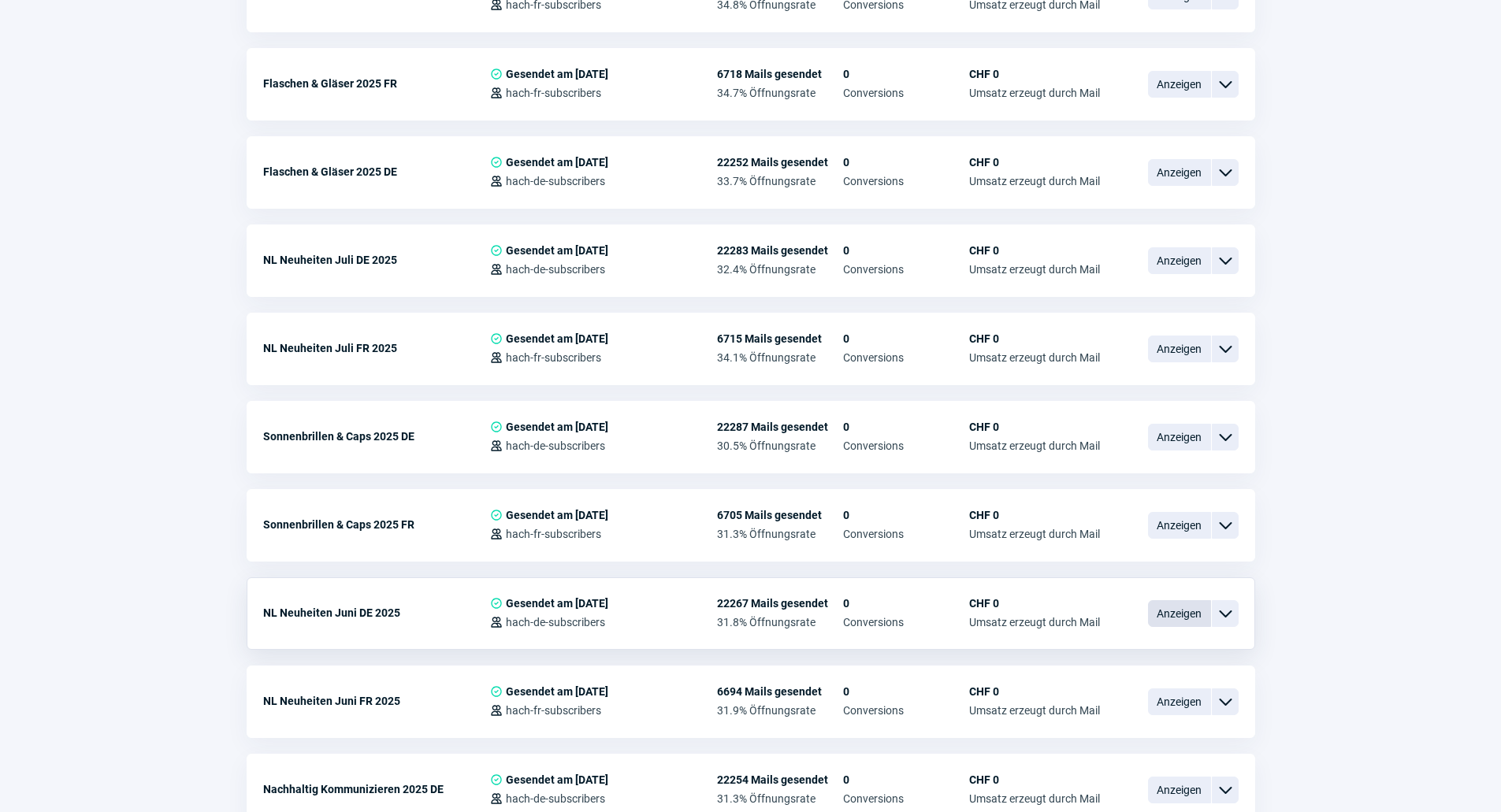
click at [1151, 601] on span "Anzeigen" at bounding box center [1179, 614] width 63 height 26
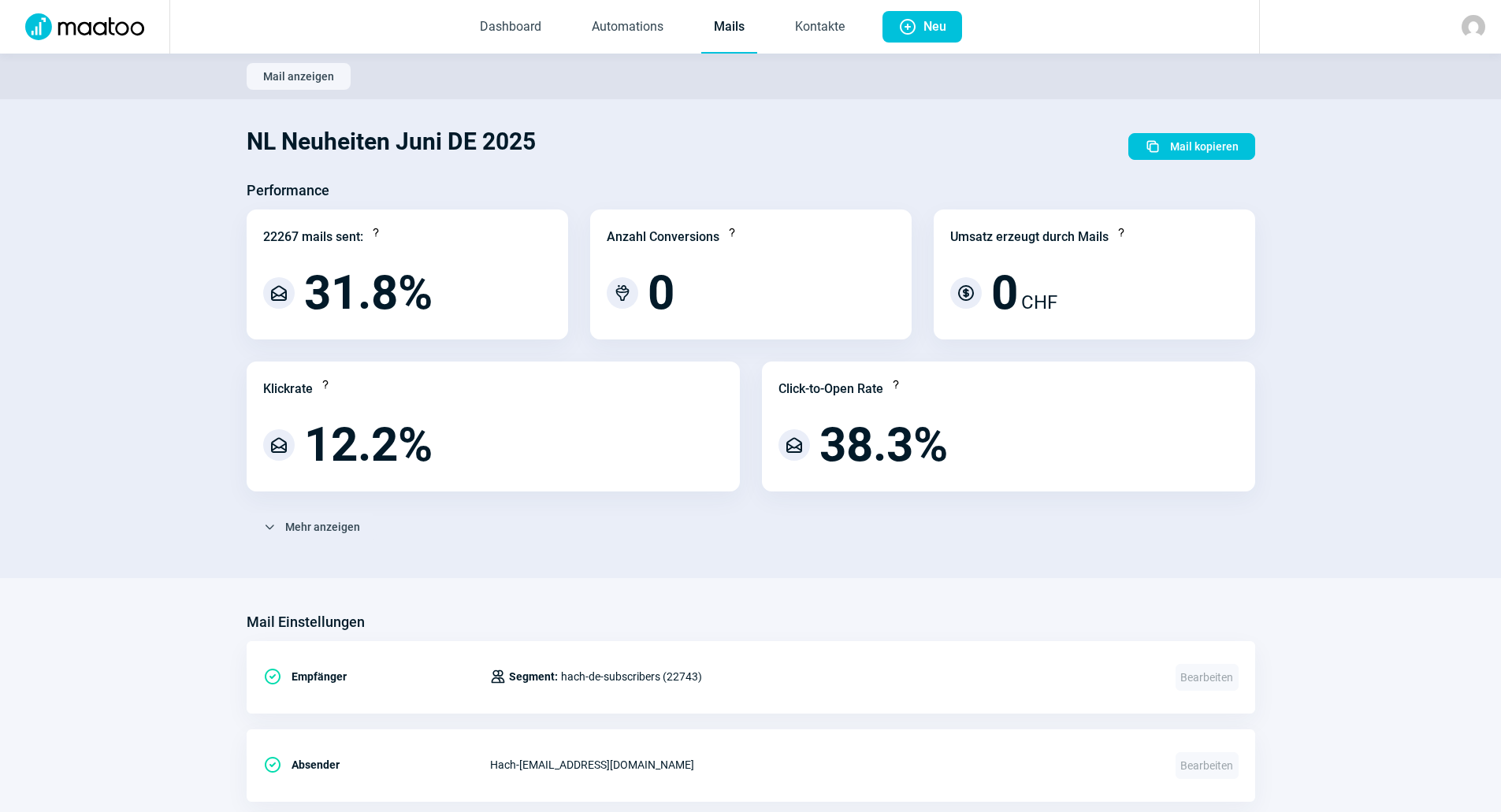
click at [720, 36] on link "Mails" at bounding box center [729, 27] width 56 height 52
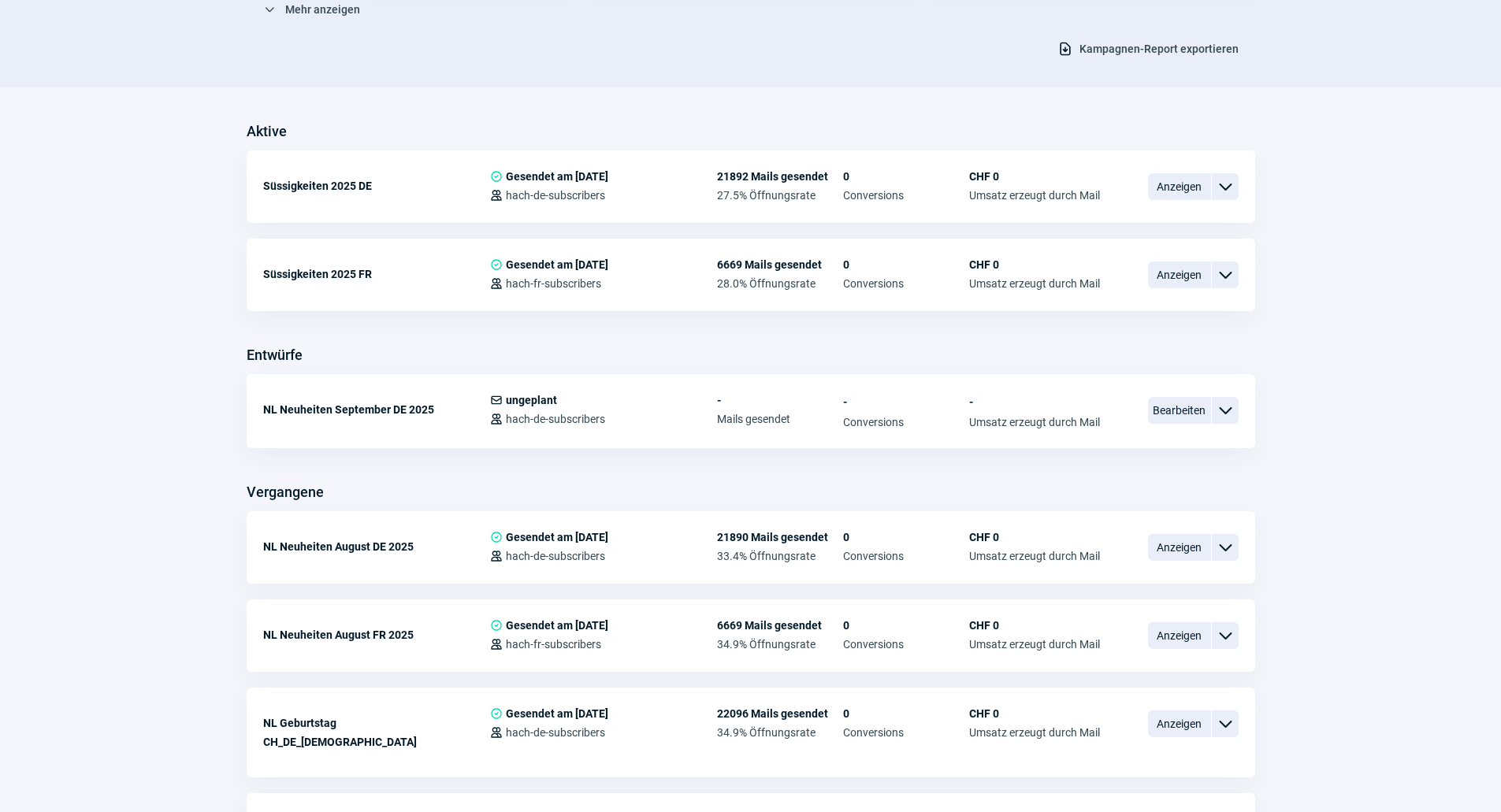
scroll to position [315, 0]
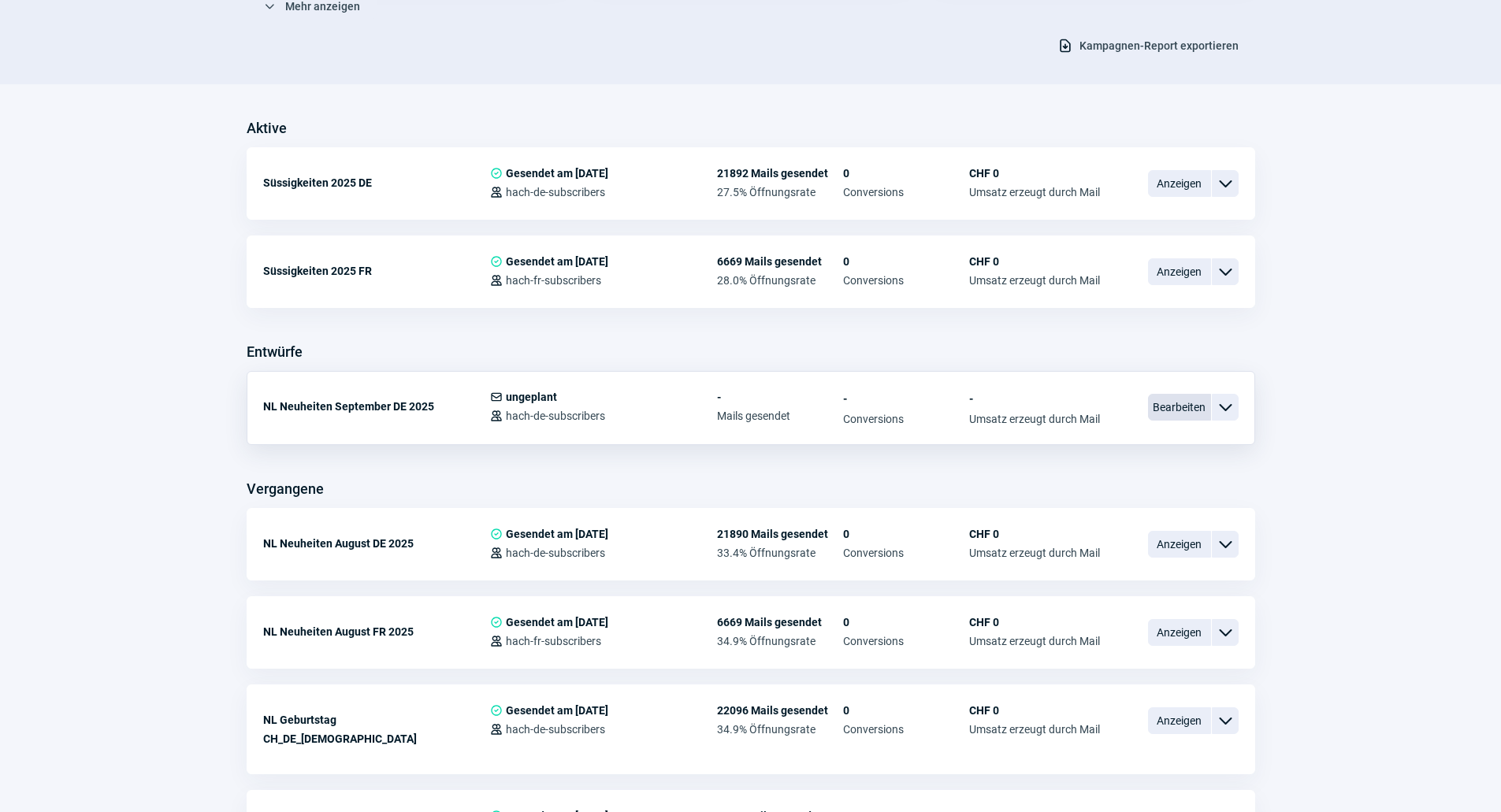
click at [1156, 410] on span "Bearbeiten" at bounding box center [1179, 407] width 63 height 26
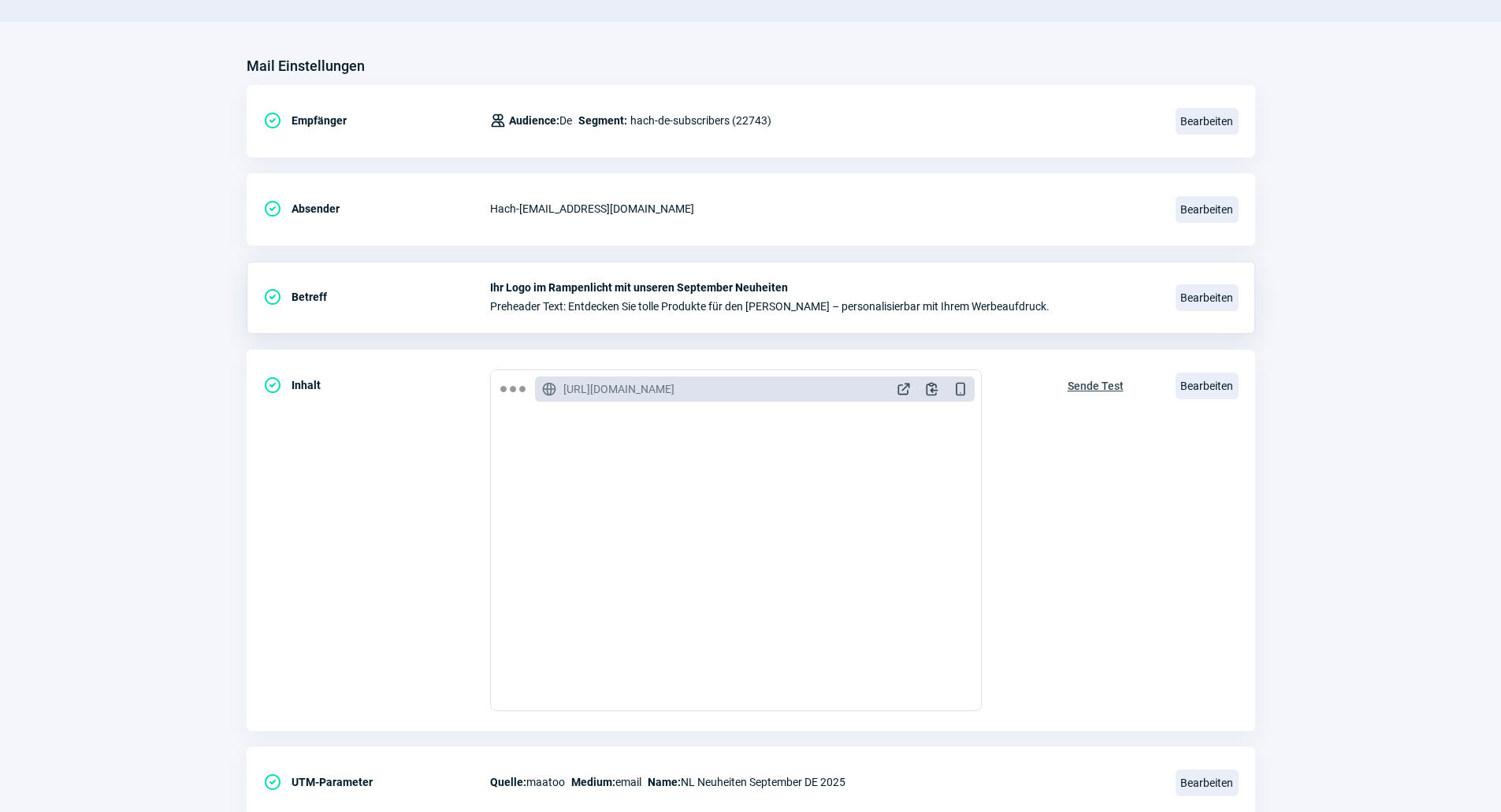
scroll to position [158, 0]
click at [1192, 293] on span "Bearbeiten" at bounding box center [1207, 296] width 63 height 26
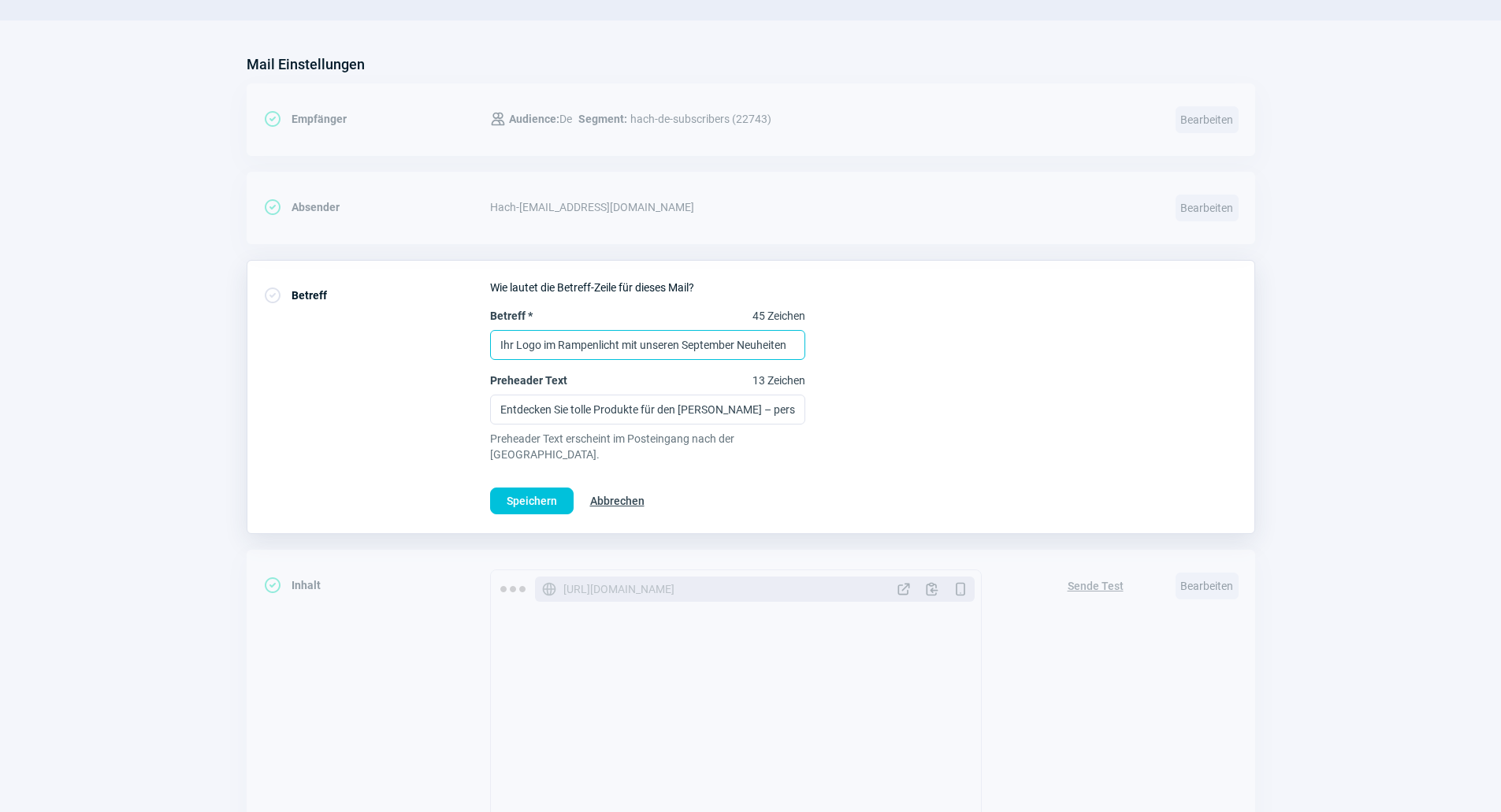
click at [739, 346] on input "Ihr Logo im Rampenlicht mit unseren September Neuheiten" at bounding box center [647, 345] width 315 height 30
drag, startPoint x: 787, startPoint y: 347, endPoint x: 686, endPoint y: 347, distance: 101.0
click at [686, 347] on input "Ihr Logo im Rampenlicht mit unseren Septemberneuheiten" at bounding box center [647, 345] width 315 height 30
drag, startPoint x: 795, startPoint y: 347, endPoint x: 802, endPoint y: 363, distance: 17.5
click at [796, 347] on input "Ihr Logo im Rampenlicht mit unseren September-Neuheiten" at bounding box center [647, 345] width 315 height 30
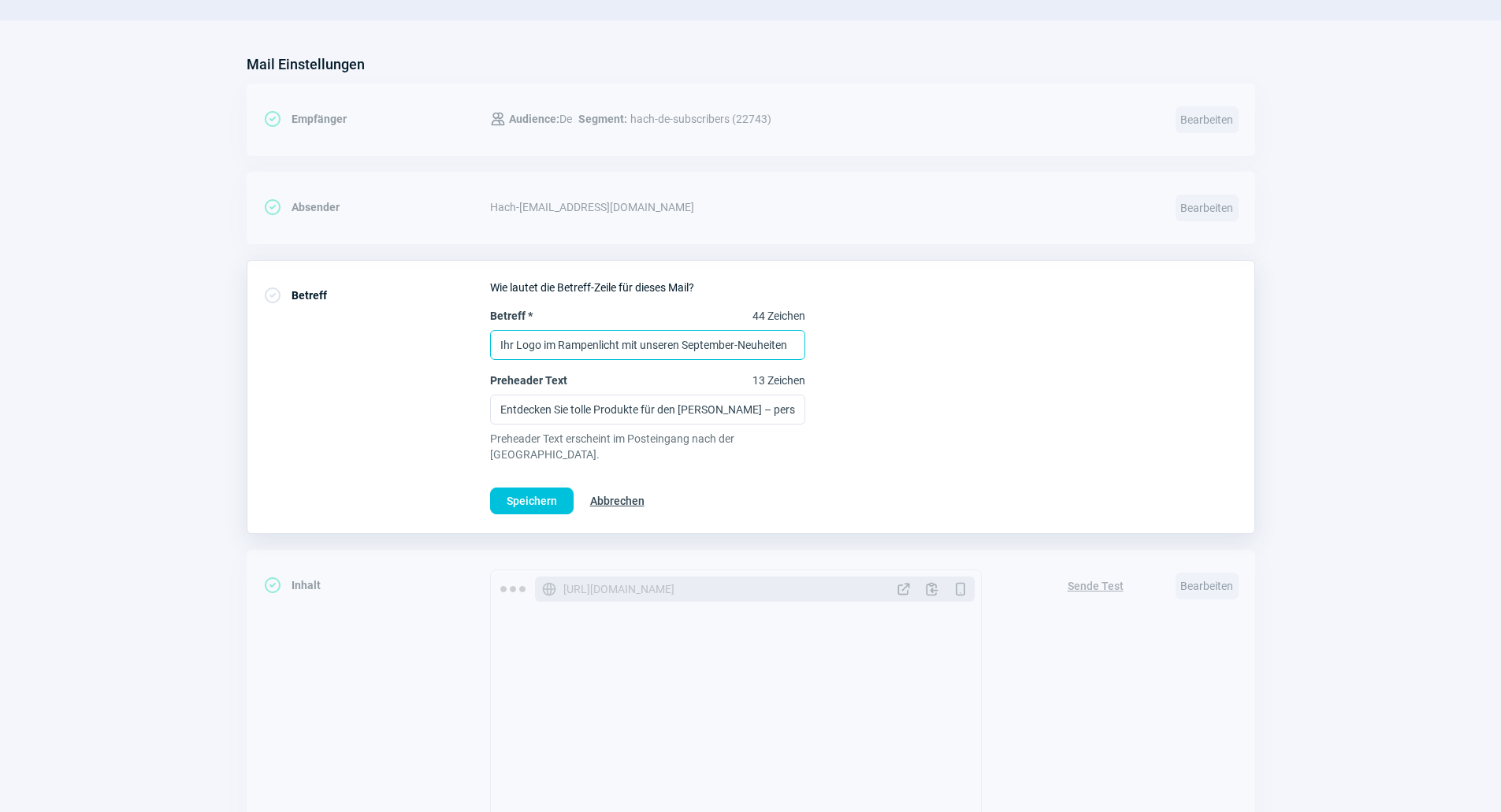
paste input ":sunny:"
click at [692, 344] on input "Ihr Logo im Rampenlicht mit unseren September-Neuheiten :sunny:" at bounding box center [647, 345] width 315 height 30
drag, startPoint x: 617, startPoint y: 344, endPoint x: 630, endPoint y: 354, distance: 16.4
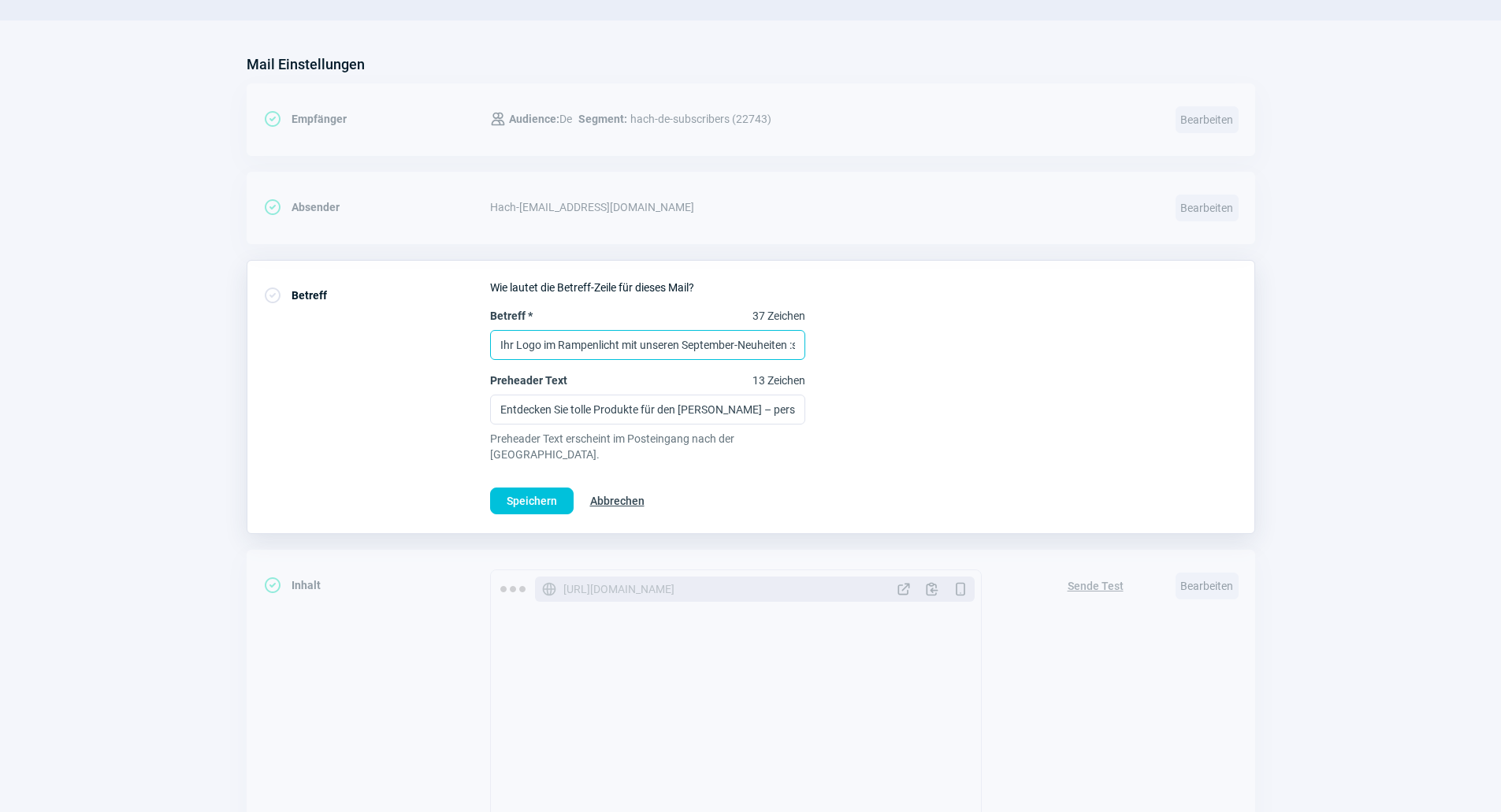
click at [617, 344] on input "Ihr Logo im Rampenlicht mit unseren September-Neuheiten :sunny:" at bounding box center [647, 345] width 315 height 30
paste input "–"
click at [746, 341] on input "Ihr Logo im Rampenlicht – mit unseren September Neuheiten :sunny:" at bounding box center [647, 345] width 315 height 30
type input "Ihr Logo im Rampenlicht – mit unseren September Neuheiten :sunny:"
click at [542, 406] on input "Entdecken Sie tolle Produkte für den [PERSON_NAME] – personalisierbar mit Ihrem…" at bounding box center [647, 410] width 315 height 30
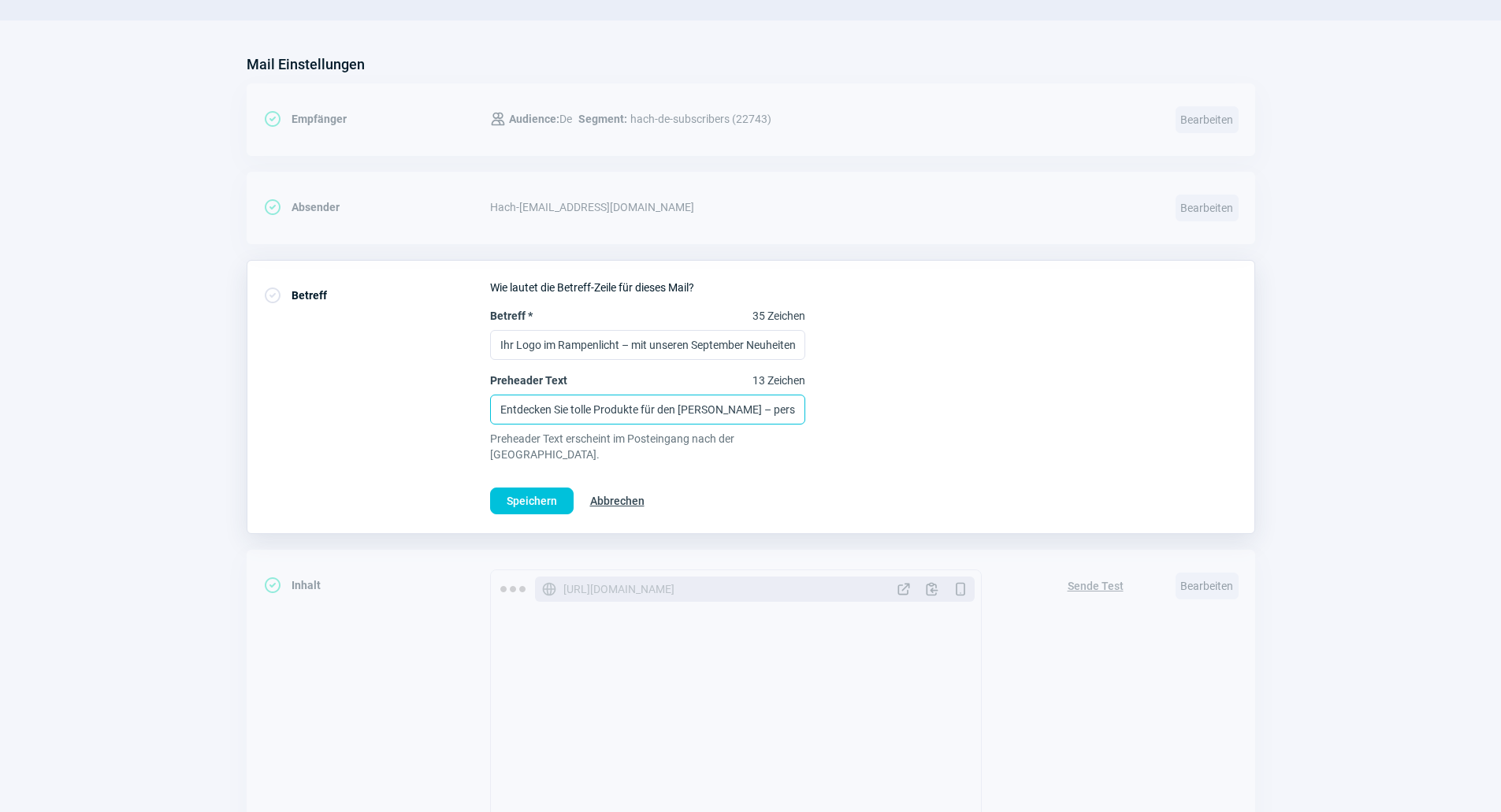
click at [656, 415] on input "Entdecken Sie tolle Produkte für den [PERSON_NAME] – personalisierbar mit Ihrem…" at bounding box center [647, 410] width 315 height 30
drag, startPoint x: 795, startPoint y: 408, endPoint x: 463, endPoint y: 415, distance: 332.1
click at [463, 415] on div "CheckCircle icon Betreff Wie lautet die Betreff-Zeile für dieses Mail? Betreff …" at bounding box center [750, 397] width 1009 height 274
click at [650, 416] on input "Entdecken Sie tolle Produkte für den [PERSON_NAME] – personalisierbar mit Ihrem…" at bounding box center [647, 410] width 315 height 30
paste input "Frisch im September: personalisierbare Produkte mit Ihrem Logo"
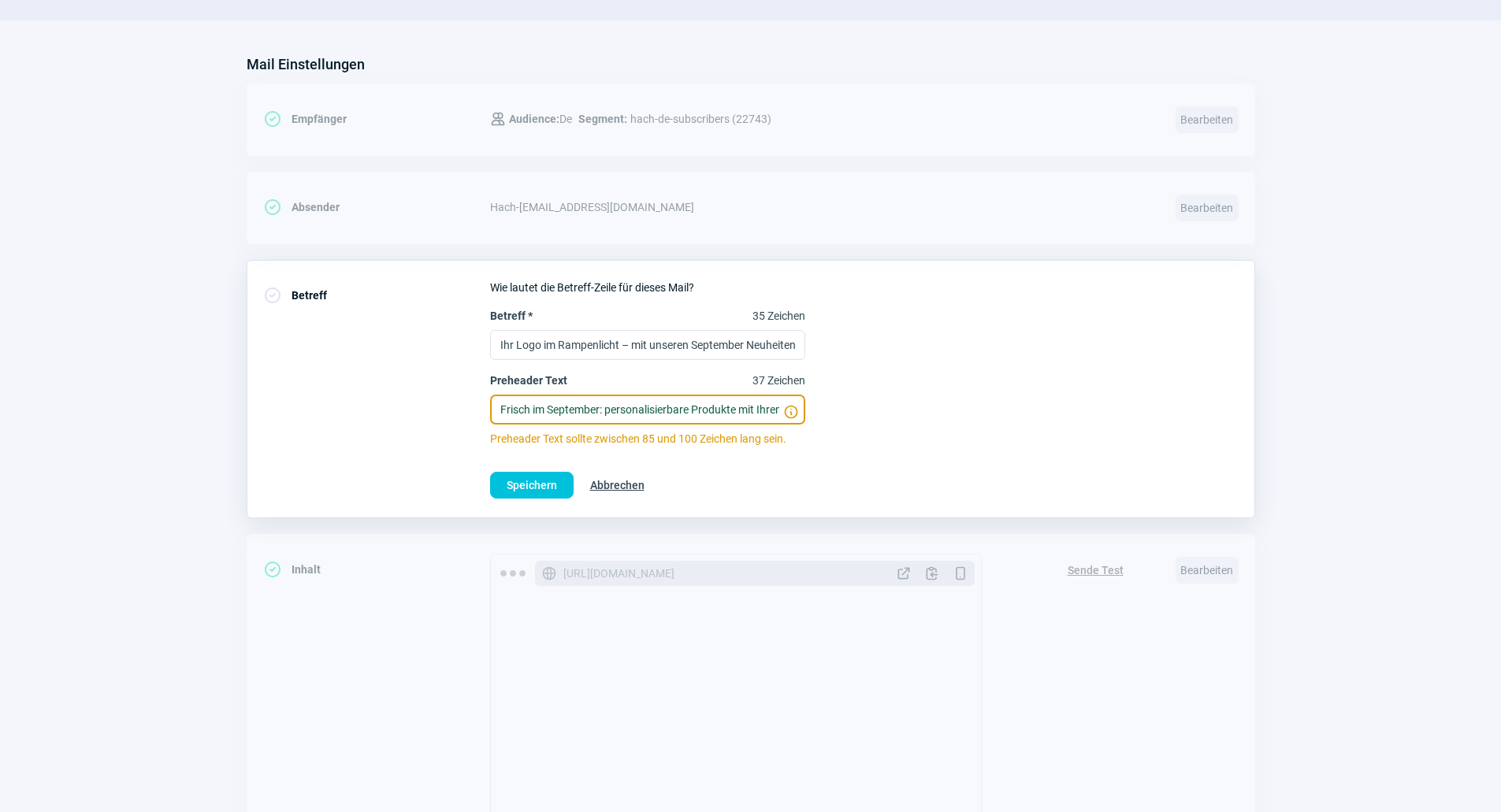
click at [520, 406] on input "Frisch im September: personalisierbare Produkte mit Ihrem Logo." at bounding box center [647, 410] width 315 height 30
click at [602, 416] on input "Neu im September: personalisierbare Produkte mit Ihrem Logo." at bounding box center [647, 410] width 315 height 30
type input "Neu im September: personalisierbare Produkte mit Ihrem Logo."
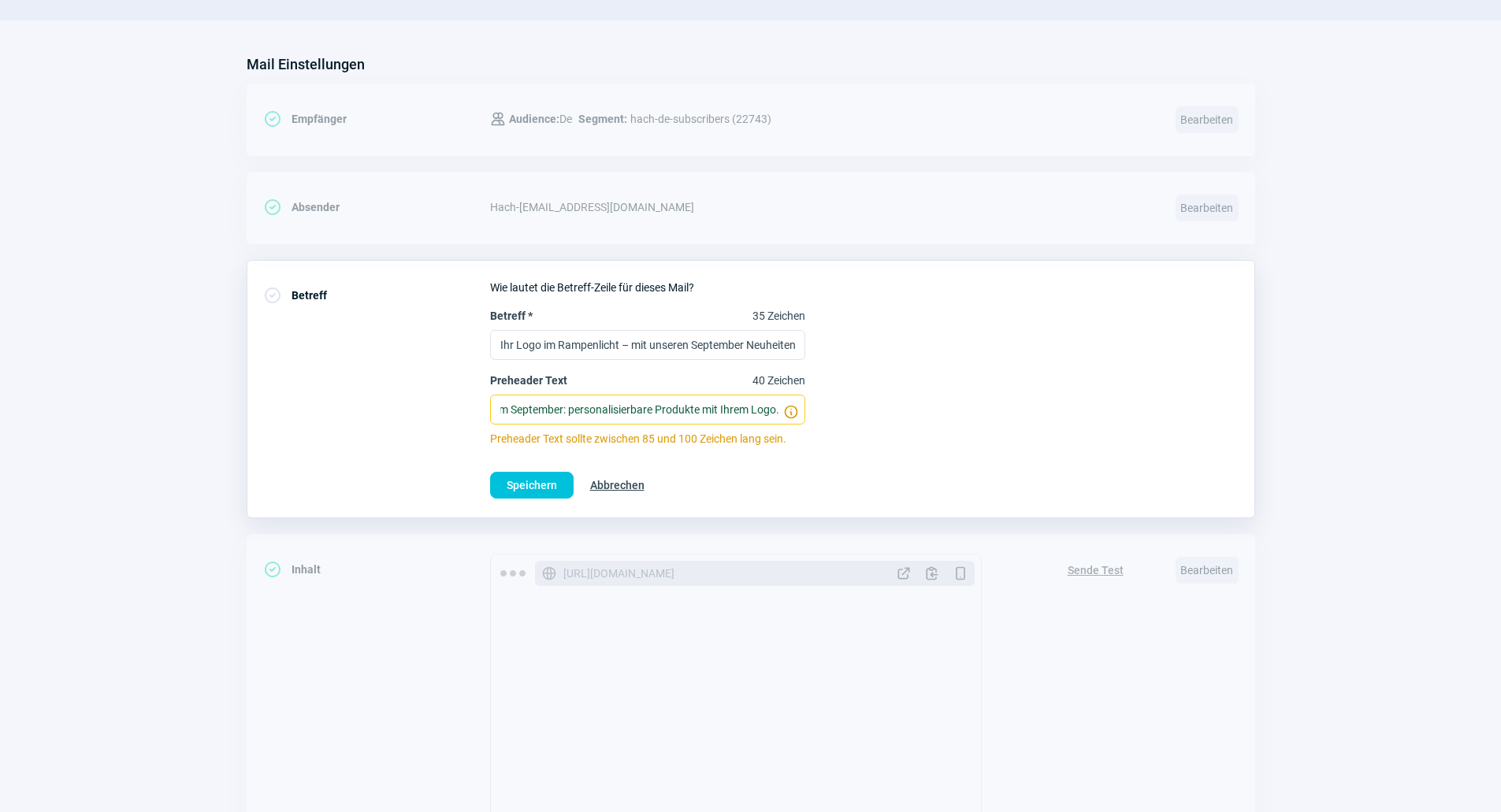
scroll to position [0, 0]
click at [589, 419] on input "Neu im September: personalisierbare Produkte mit Ihrem Logo." at bounding box center [647, 410] width 315 height 30
drag, startPoint x: 500, startPoint y: 410, endPoint x: 802, endPoint y: 456, distance: 305.5
click at [802, 456] on div "Wie lautet die Betreff-Zeile für dieses Mail? Betreff * 35 Zeichen Ihr Logo im …" at bounding box center [864, 389] width 748 height 219
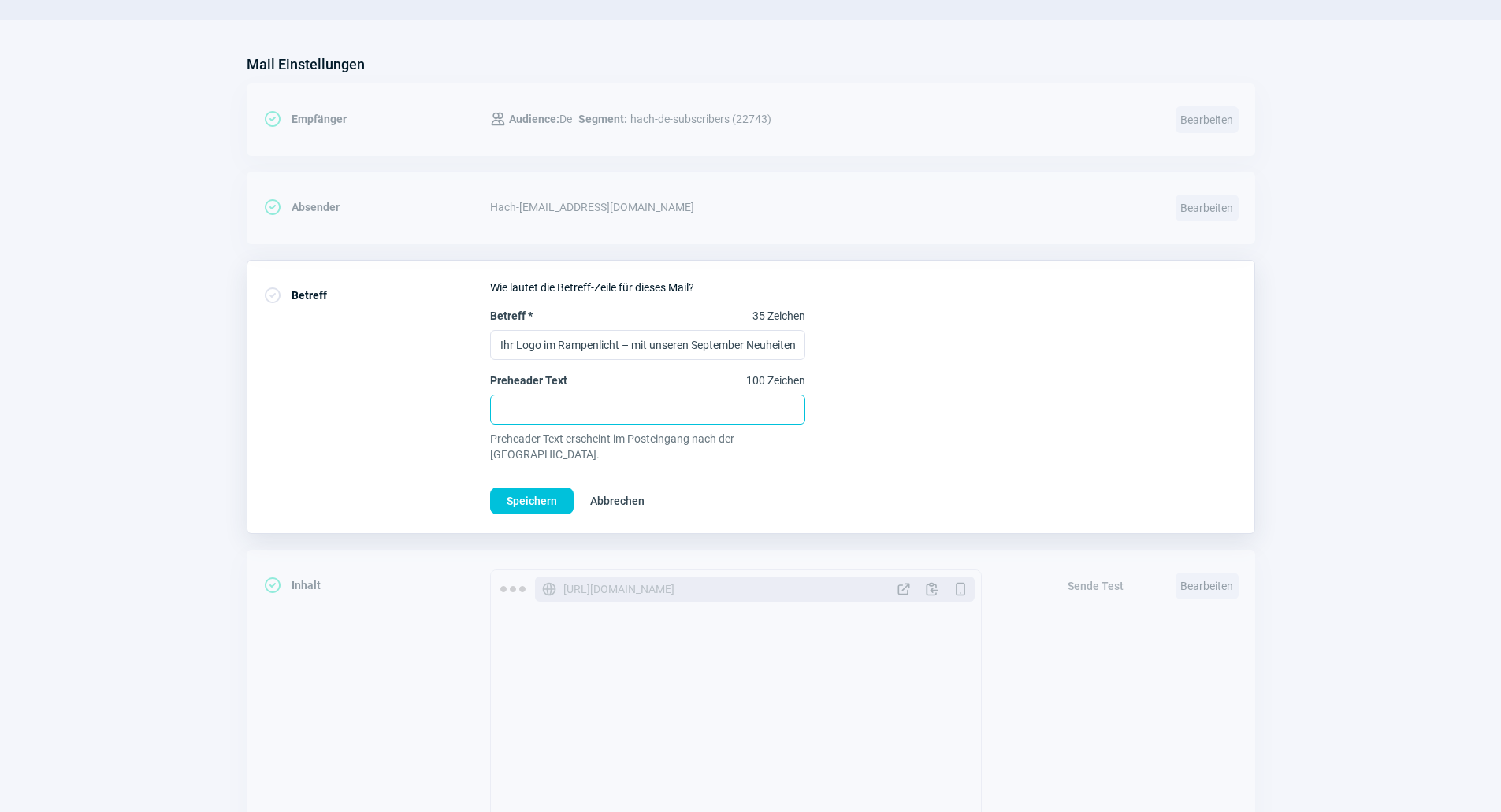
scroll to position [0, 0]
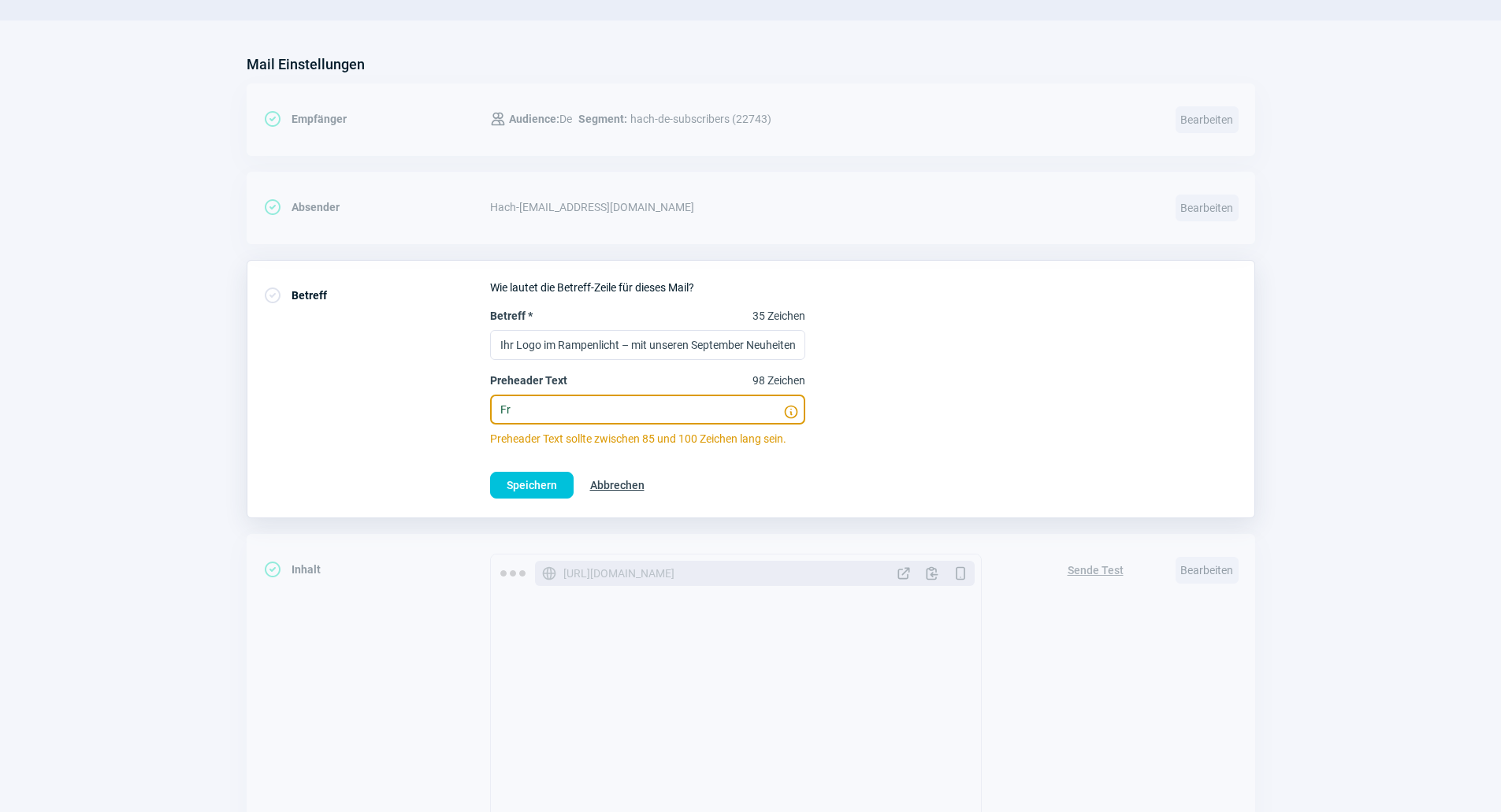
type input "F"
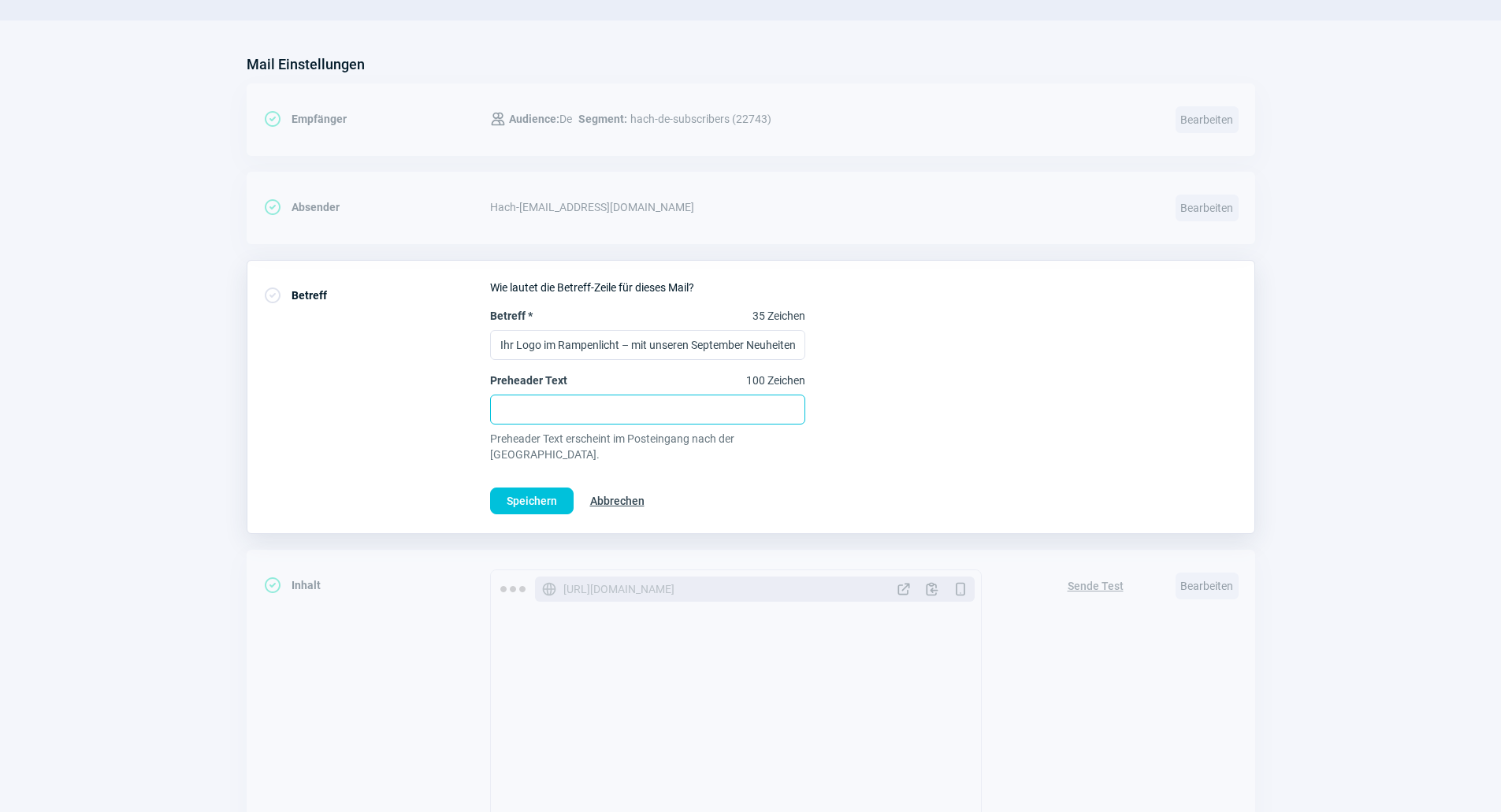
click at [640, 396] on input "Preheader Text 100 Zeichen" at bounding box center [647, 410] width 315 height 30
paste input "Frisch im September: Tolle Produkte, die Ihr Logo perfekt in Szene setzen."
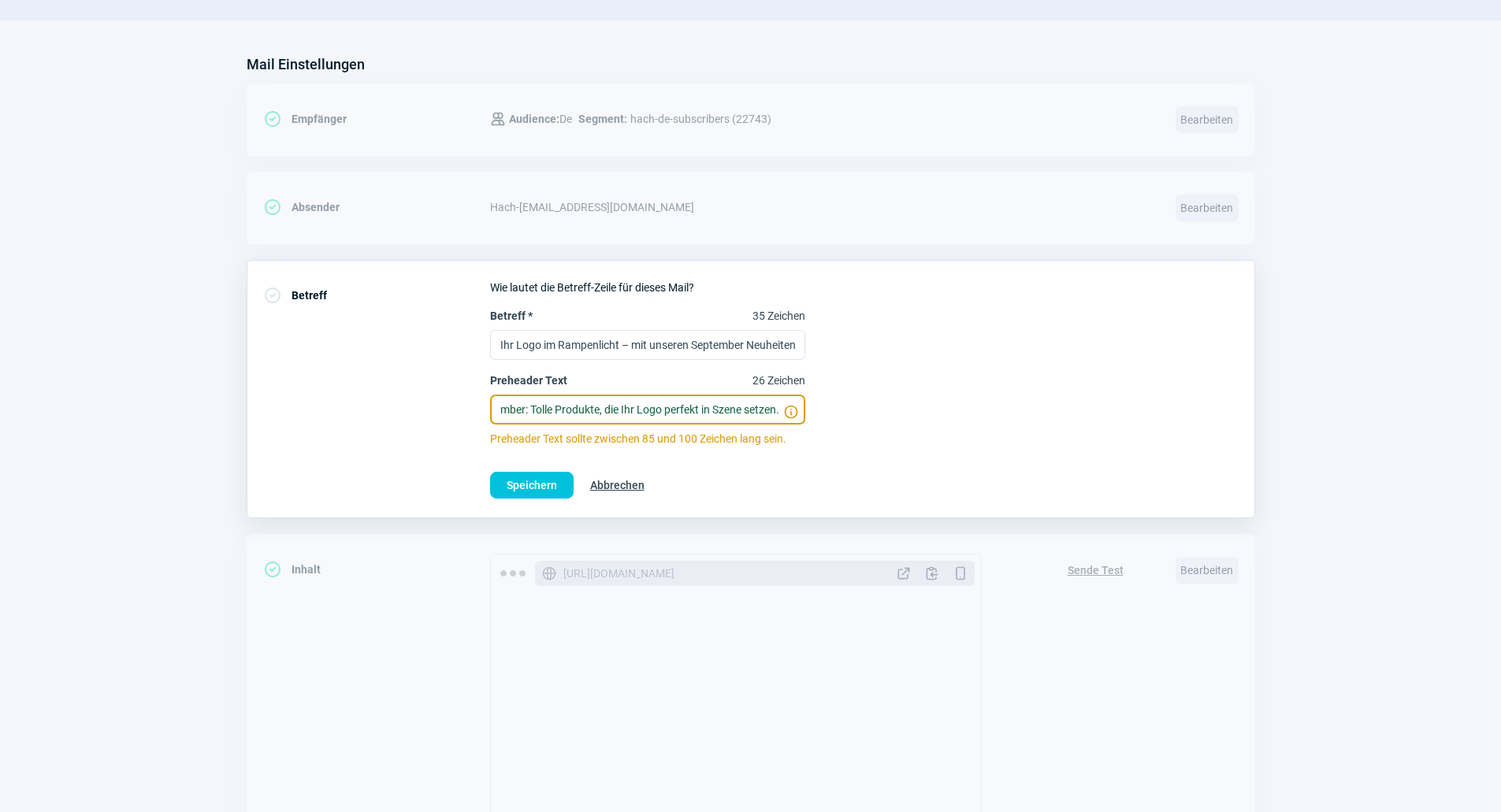
type input "Frisch im September: Tolle Produkte, die Ihr Logo perfekt in Szene setzen."
click at [793, 410] on span "InfoCircle icon" at bounding box center [791, 411] width 16 height 16
click at [793, 410] on input "Frisch im September: Tolle Produkte, die Ihr Logo perfekt in Szene setzen." at bounding box center [647, 410] width 315 height 30
click at [540, 477] on span "Speichern" at bounding box center [531, 485] width 50 height 26
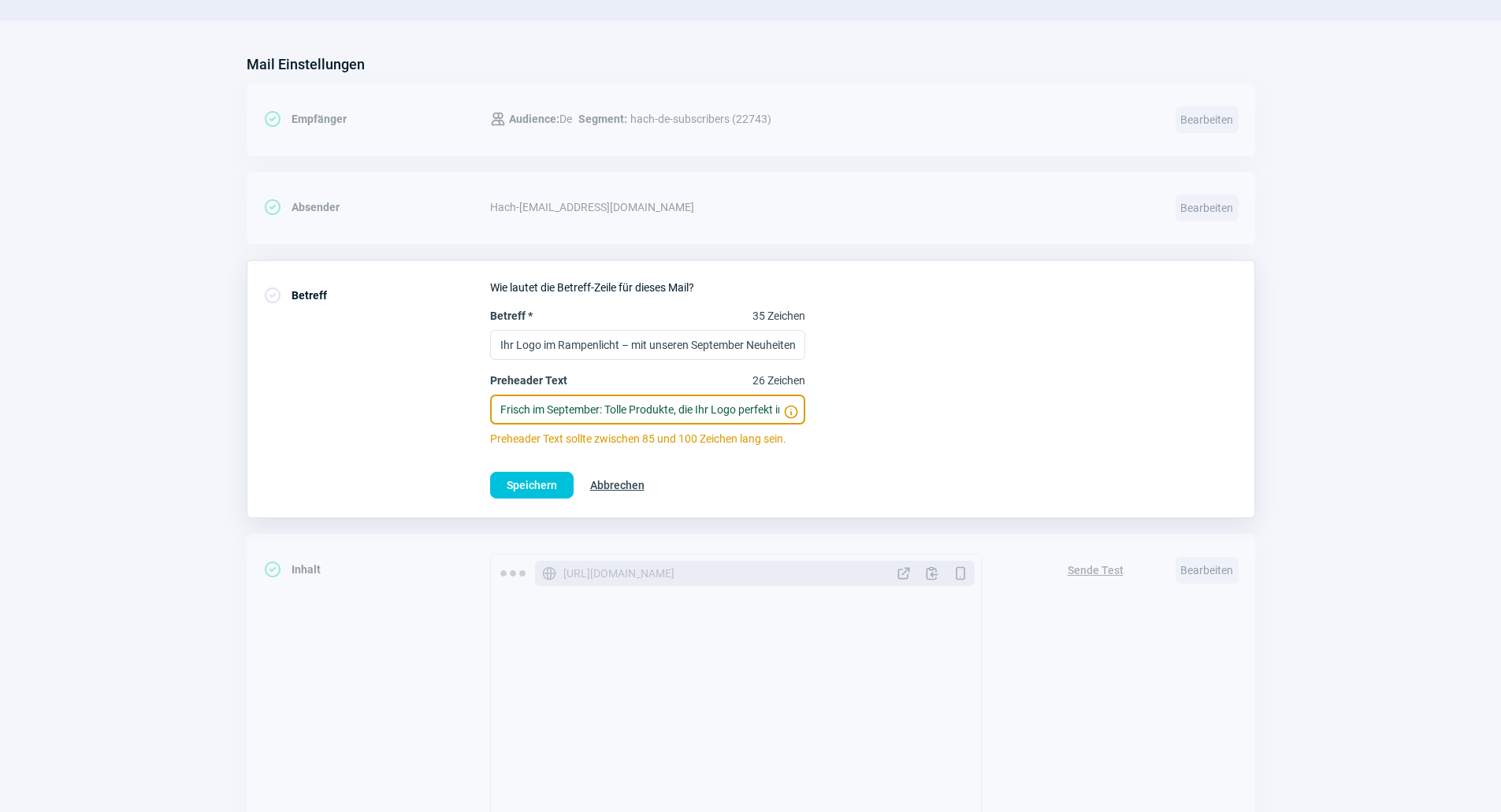
click at [683, 411] on input "Frisch im September: Tolle Produkte, die Ihr Logo perfekt in Szene setzen." at bounding box center [647, 410] width 315 height 30
drag, startPoint x: 746, startPoint y: 411, endPoint x: 610, endPoint y: 411, distance: 136.0
click at [610, 411] on input "Frisch im September: Tolle Produkte, die Ihr Logo perfekt in Szene setzen." at bounding box center [647, 410] width 315 height 30
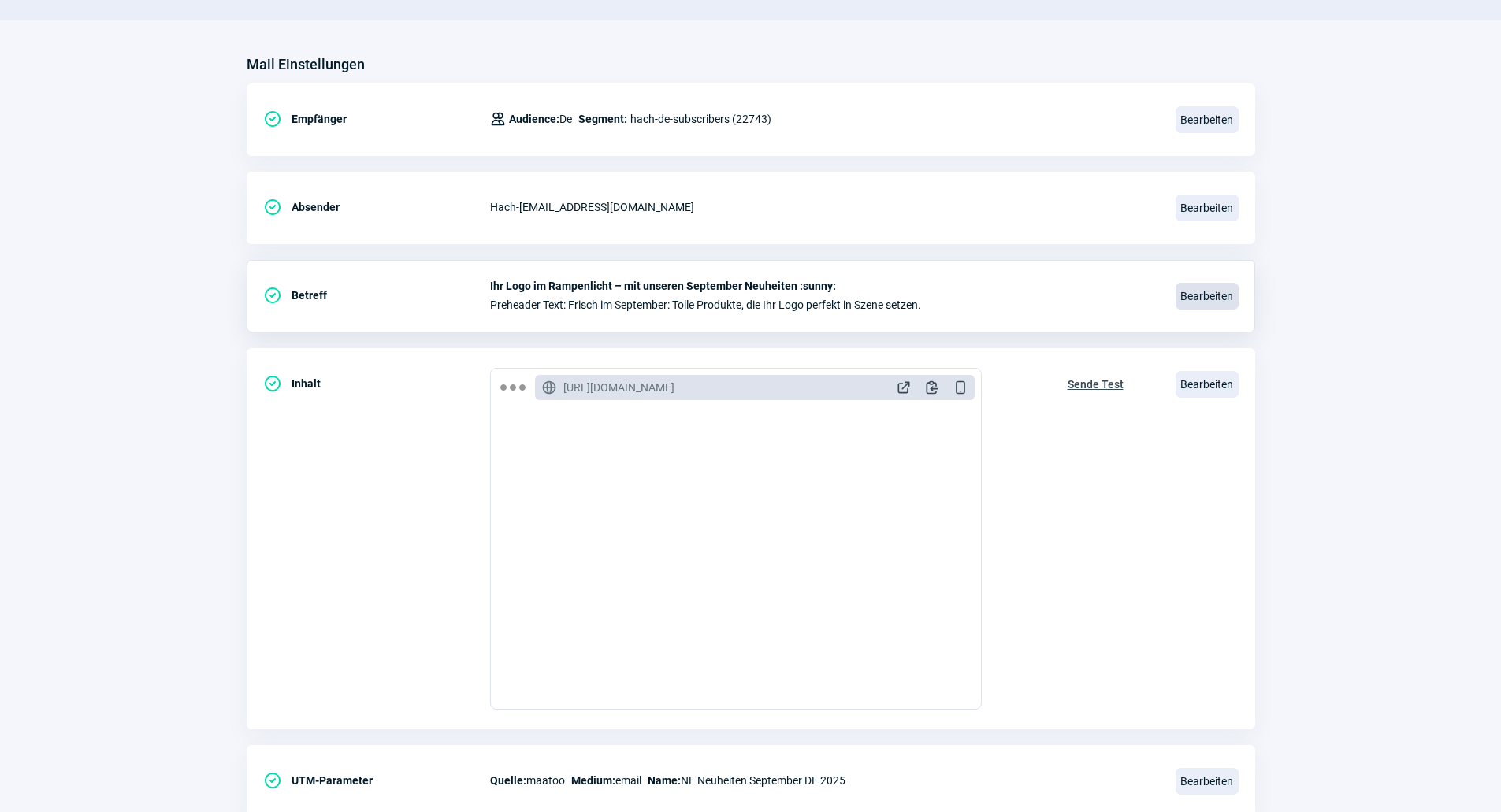
click at [1215, 305] on span "Bearbeiten" at bounding box center [1207, 296] width 63 height 26
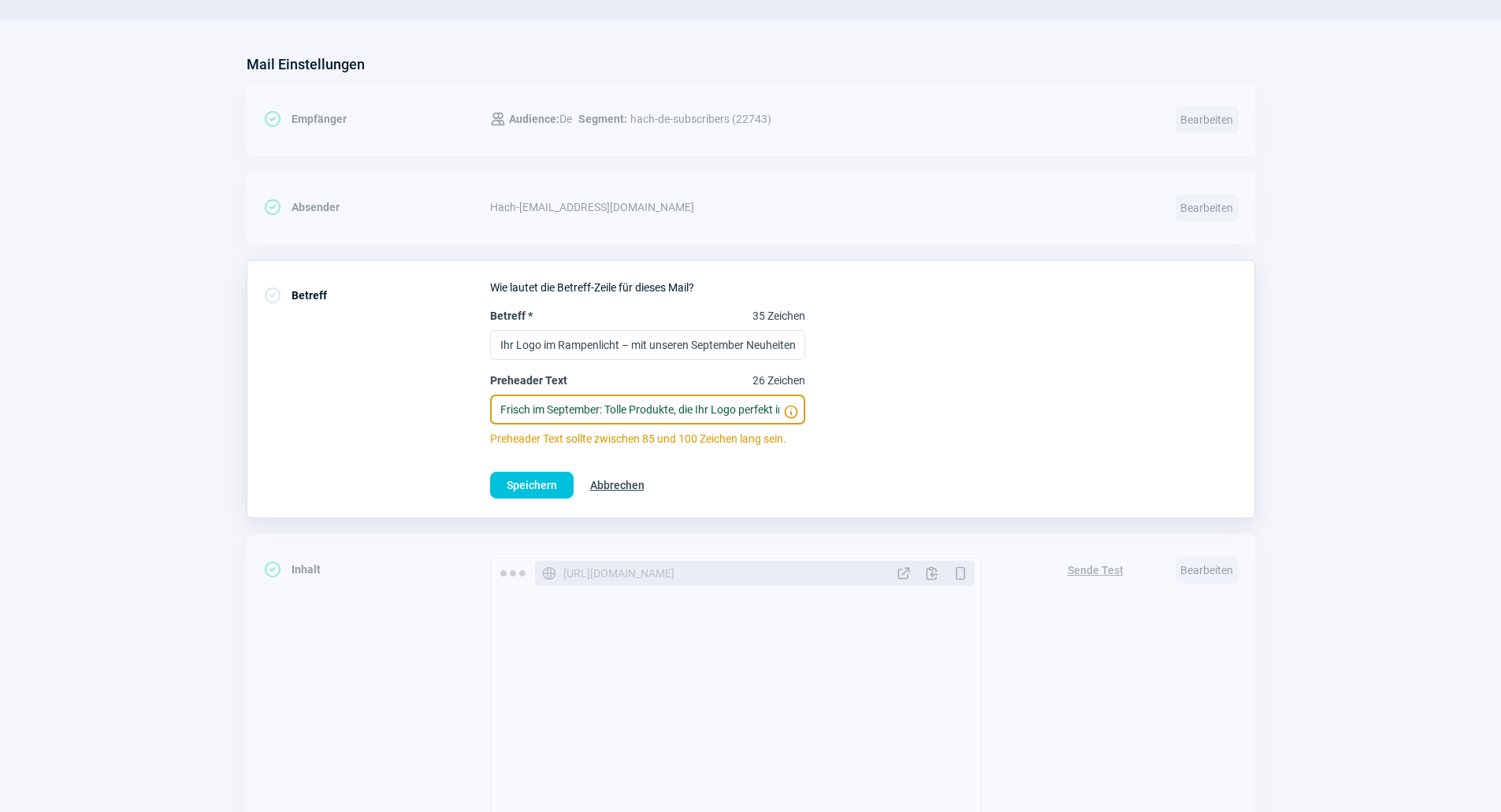
click at [608, 408] on input "Frisch im September: Tolle Produkte, die Ihr Logo perfekt in Szene setzen." at bounding box center [647, 410] width 315 height 30
click at [543, 477] on span "Speichern" at bounding box center [531, 485] width 50 height 26
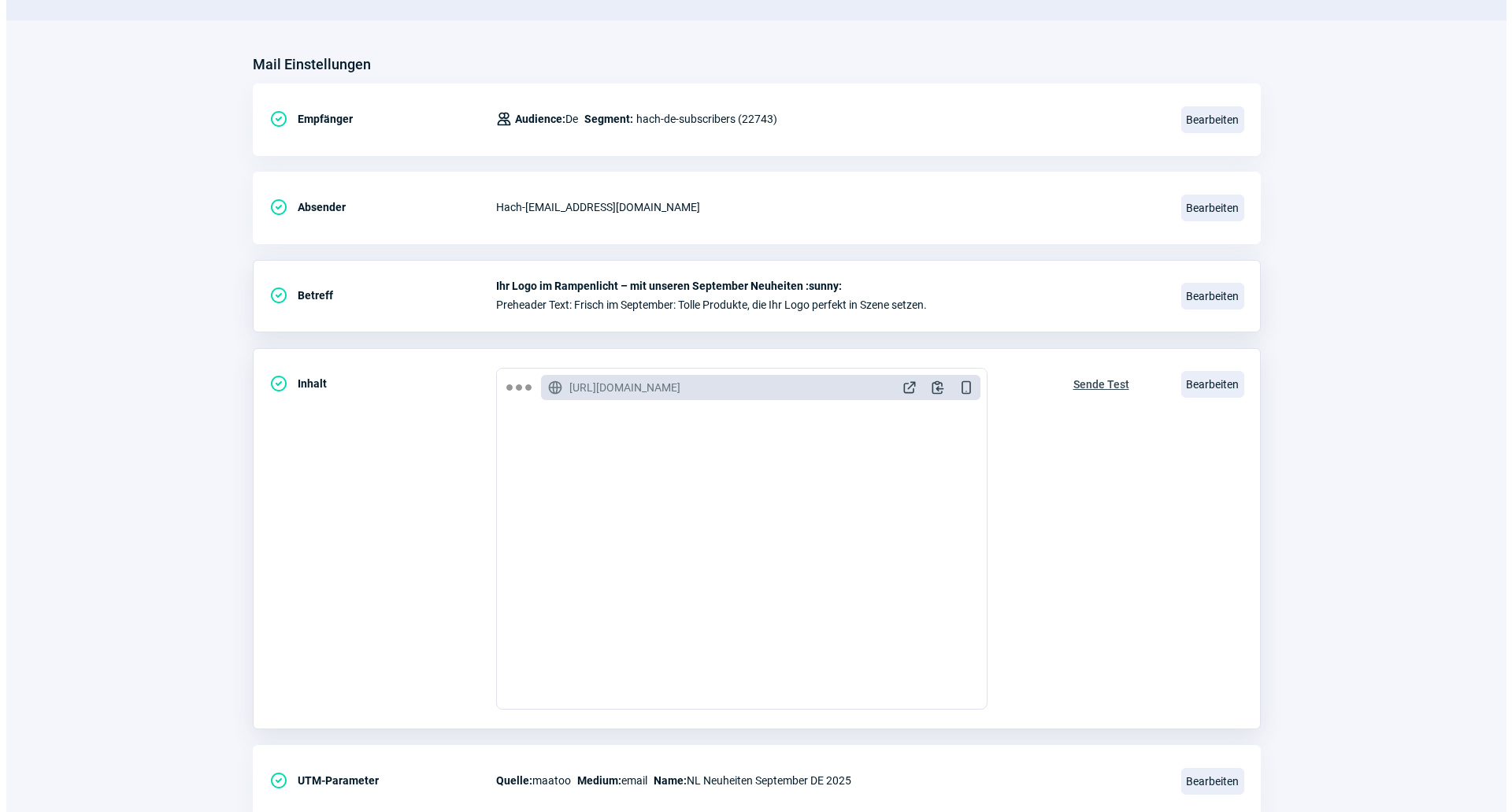
scroll to position [236, 0]
click at [1202, 387] on span "Bearbeiten" at bounding box center [1206, 384] width 63 height 26
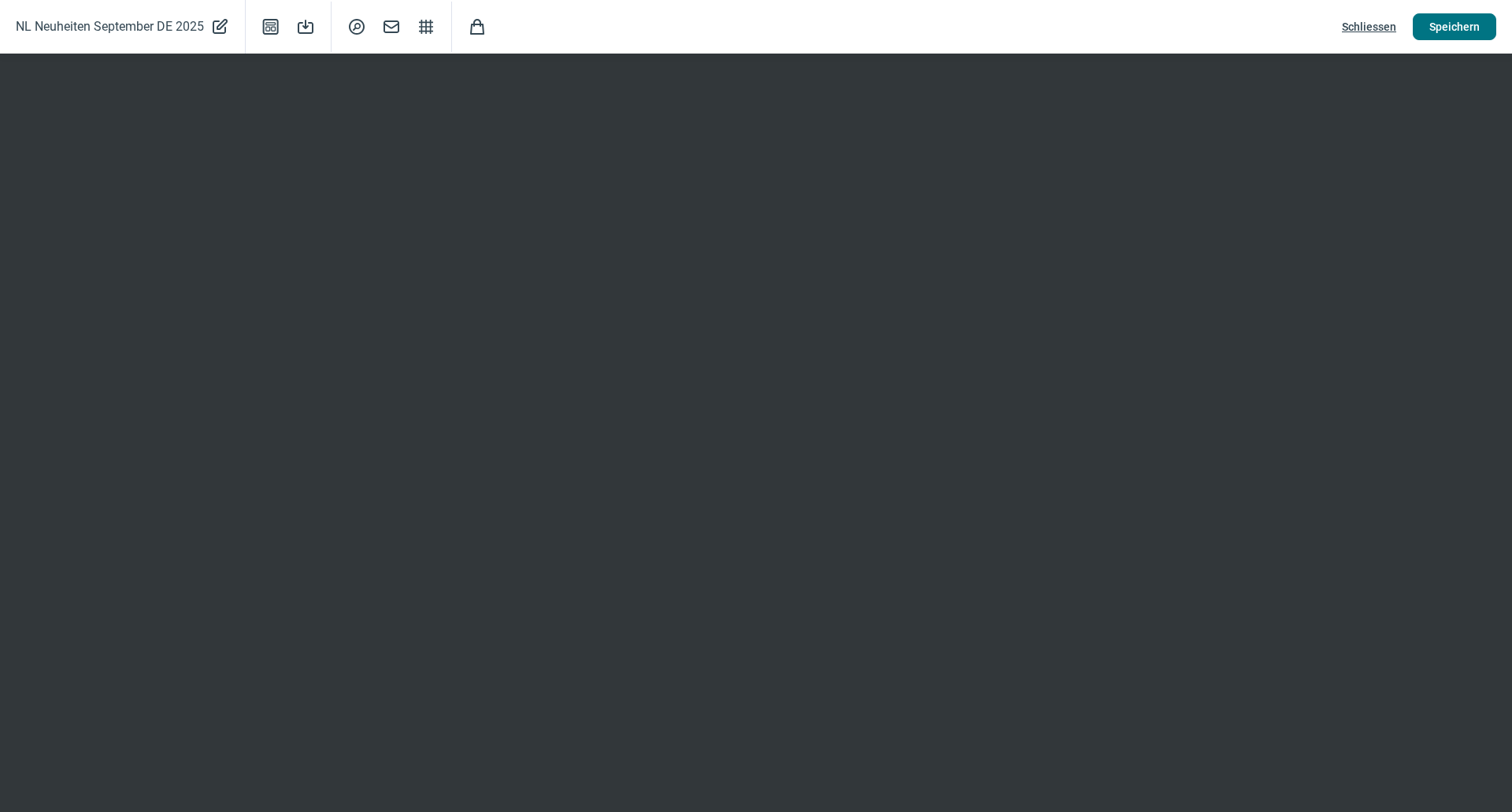
click at [1462, 25] on span "Speichern" at bounding box center [1454, 26] width 50 height 26
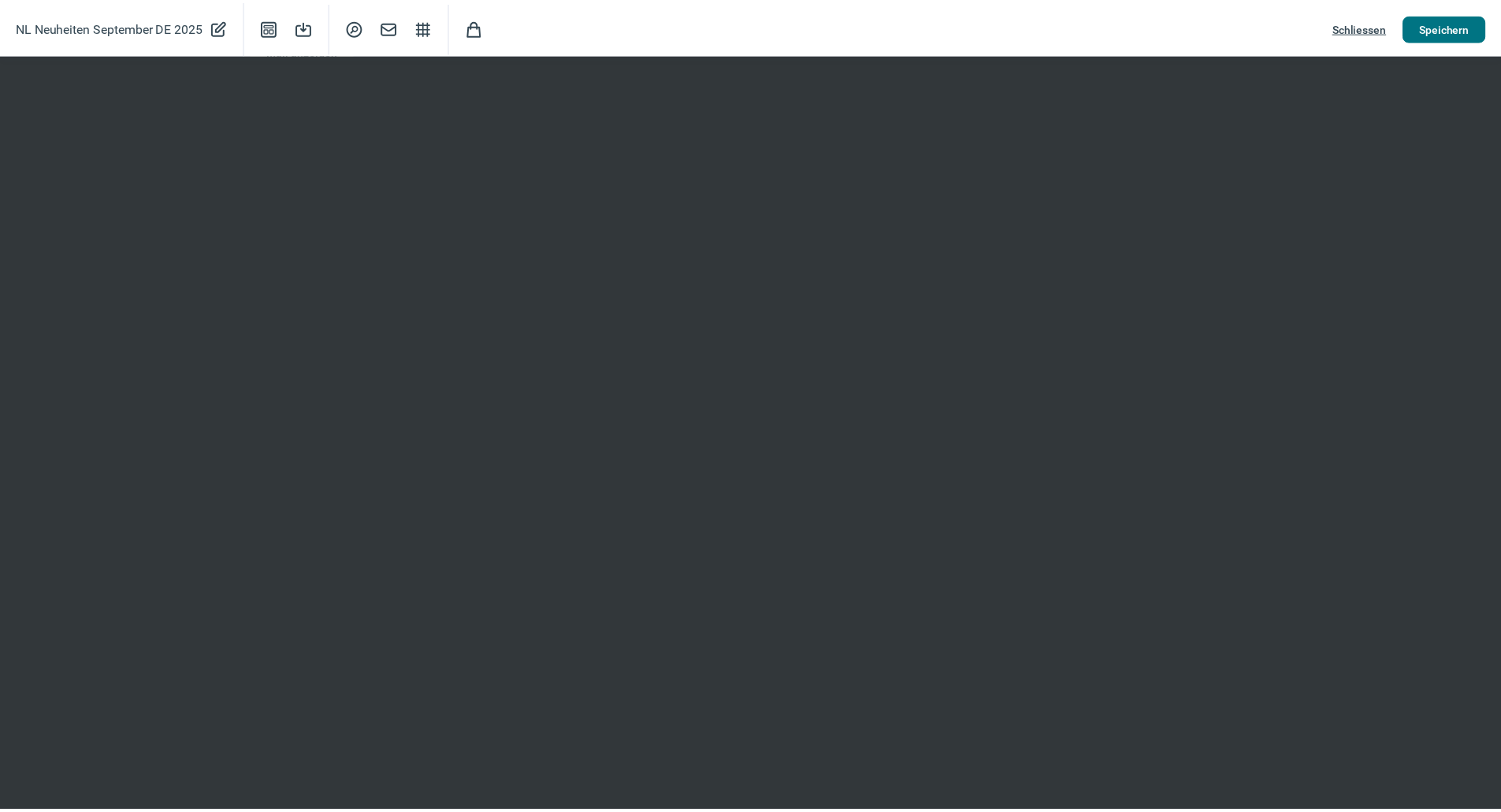
scroll to position [158, 0]
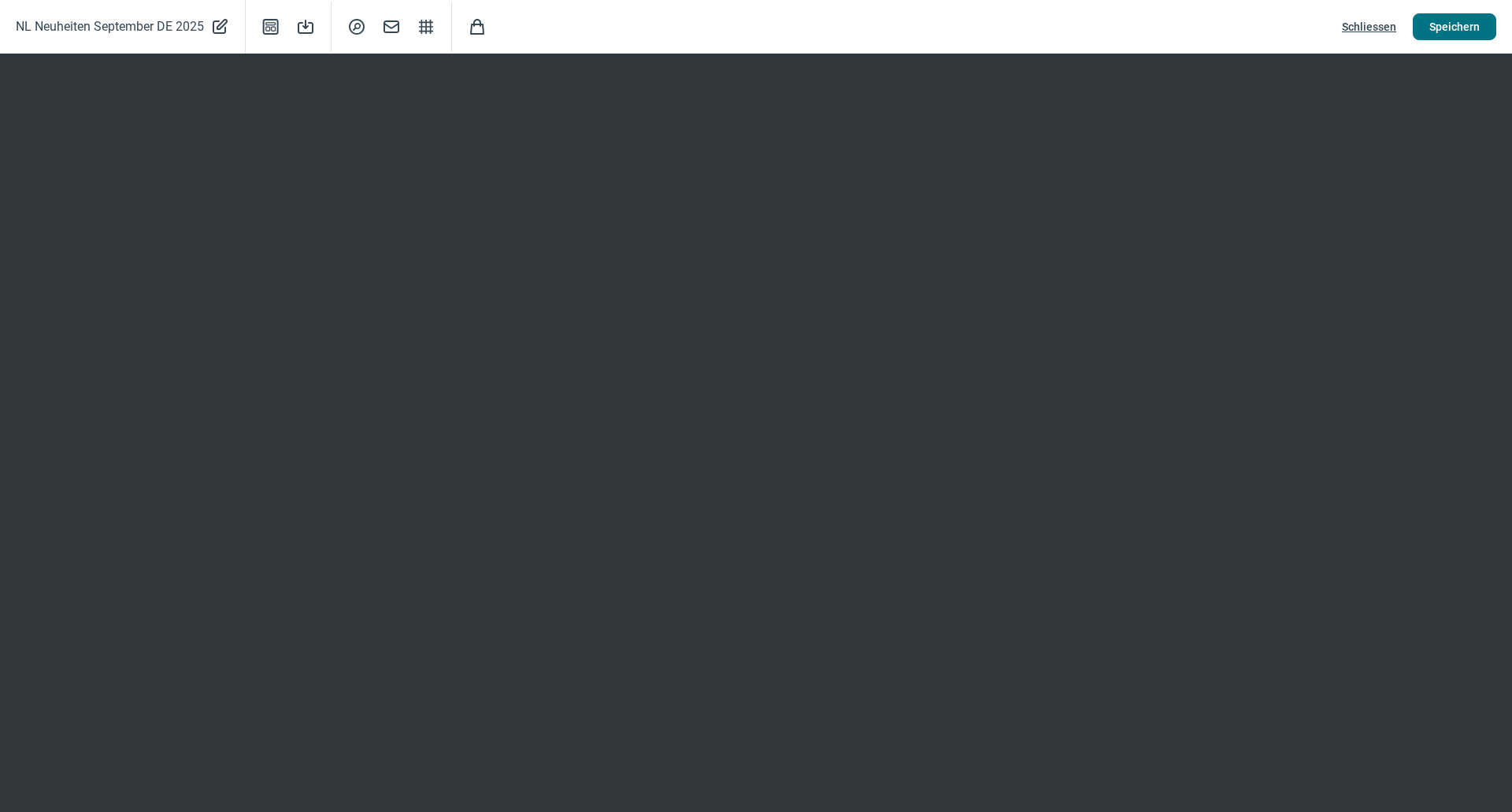
click at [1457, 26] on span "Speichern" at bounding box center [1454, 26] width 50 height 26
click at [1380, 27] on span "Schliessen" at bounding box center [1369, 26] width 55 height 26
